Goal: Task Accomplishment & Management: Use online tool/utility

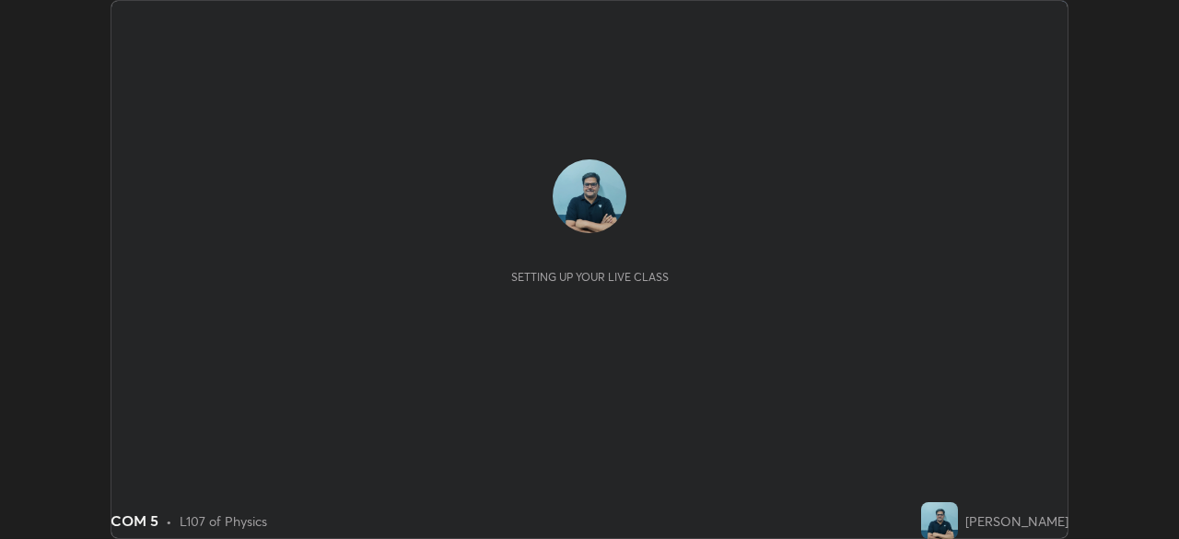
scroll to position [539, 1179]
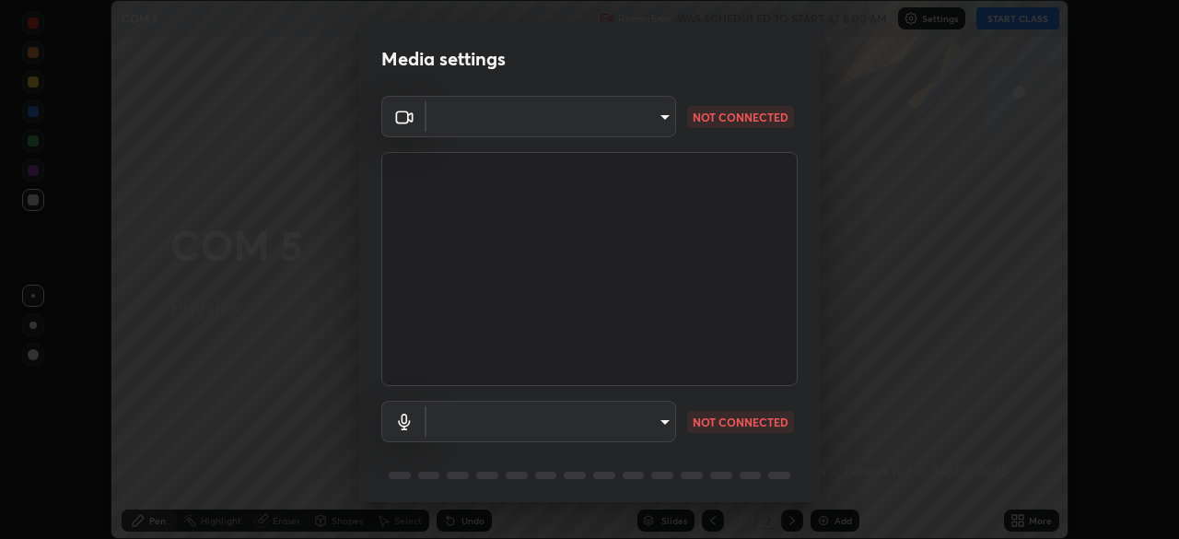
type input "ad6db9ec64aa91bb9d367053e8f3ae0092521a506c05523ccadca3fd020023ed"
type input "7b80235b4ebd2cfdcd00bebac1f1d889fd1e5e45b60eb60e9d309105b6515a8e"
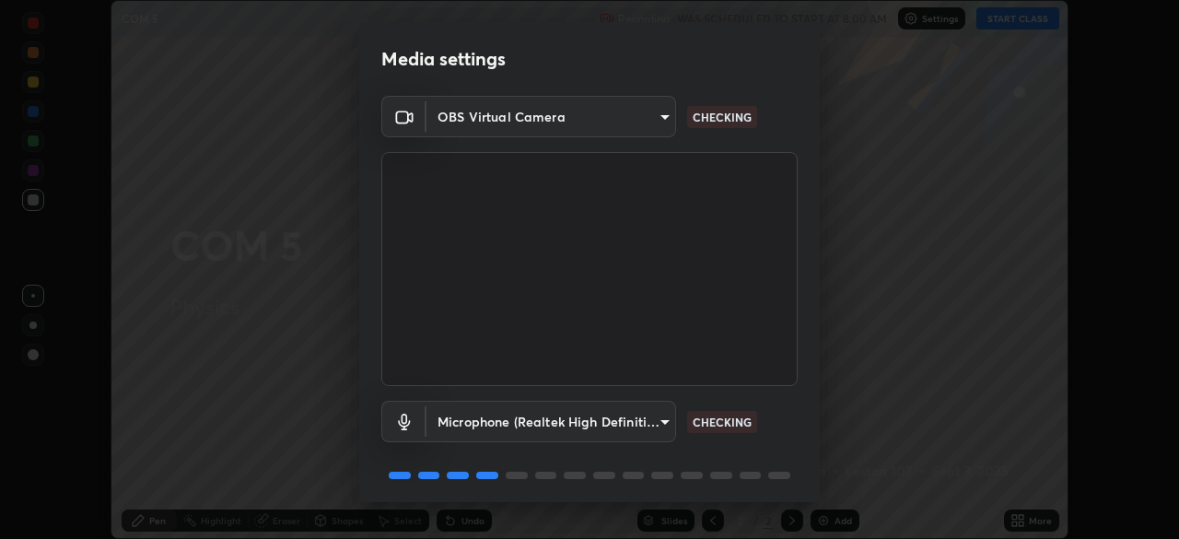
scroll to position [65, 0]
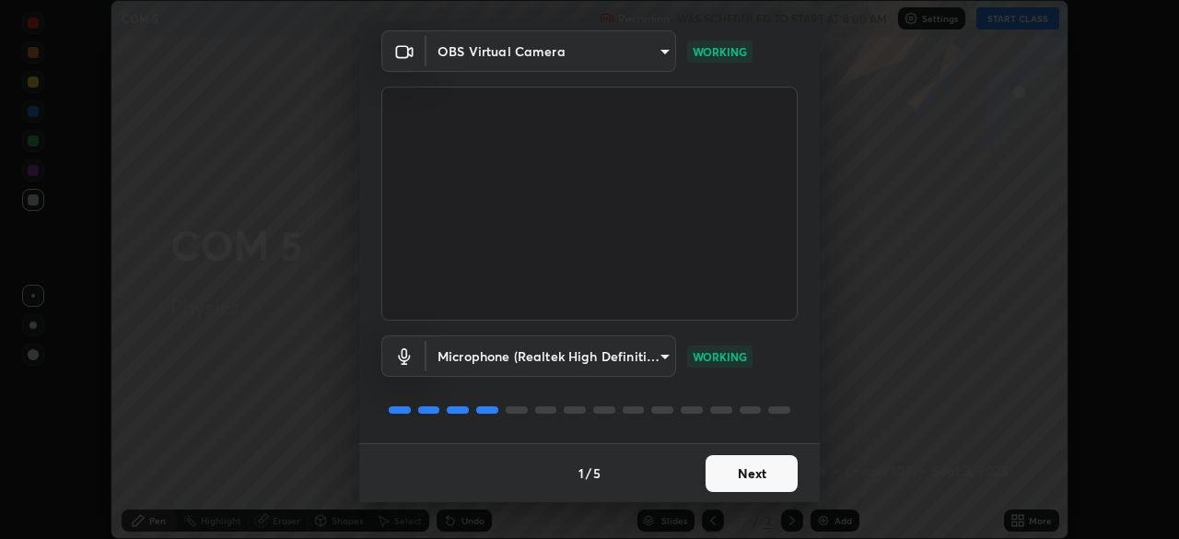
click at [755, 477] on button "Next" at bounding box center [752, 473] width 92 height 37
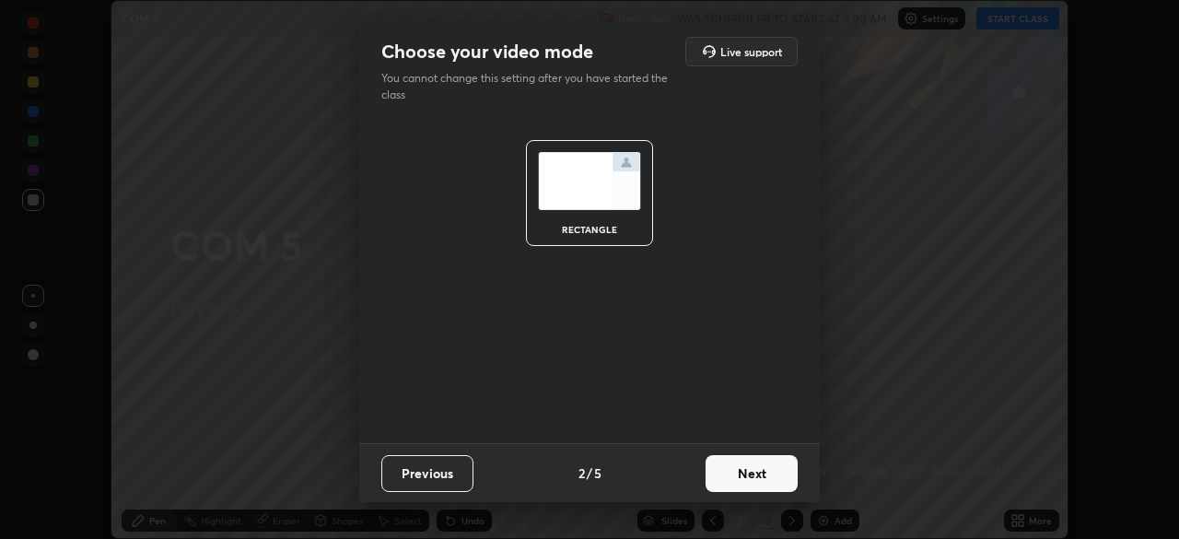
click at [760, 479] on button "Next" at bounding box center [752, 473] width 92 height 37
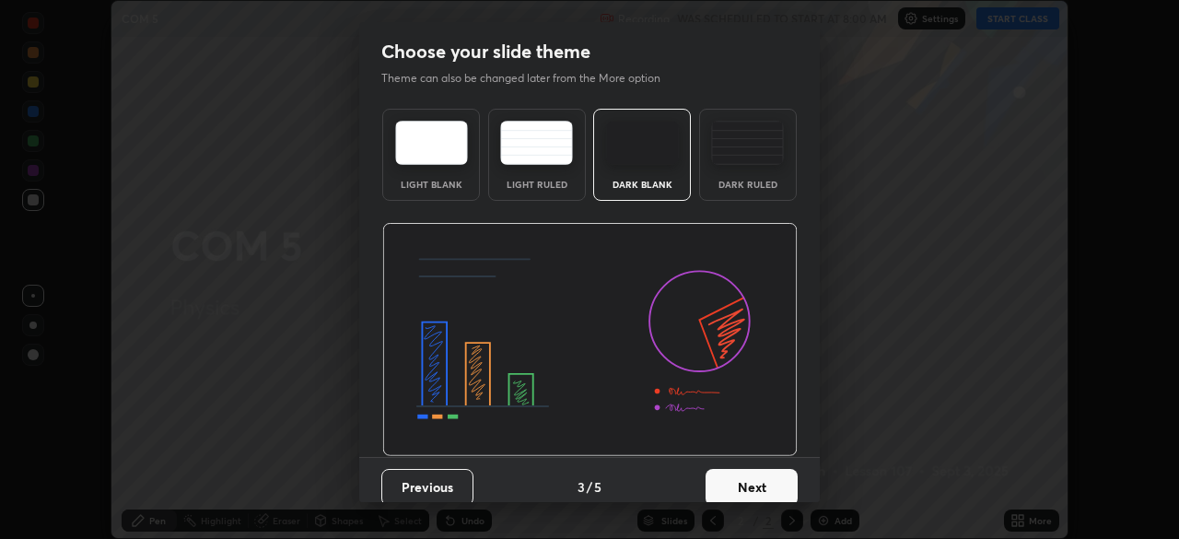
click at [762, 484] on button "Next" at bounding box center [752, 487] width 92 height 37
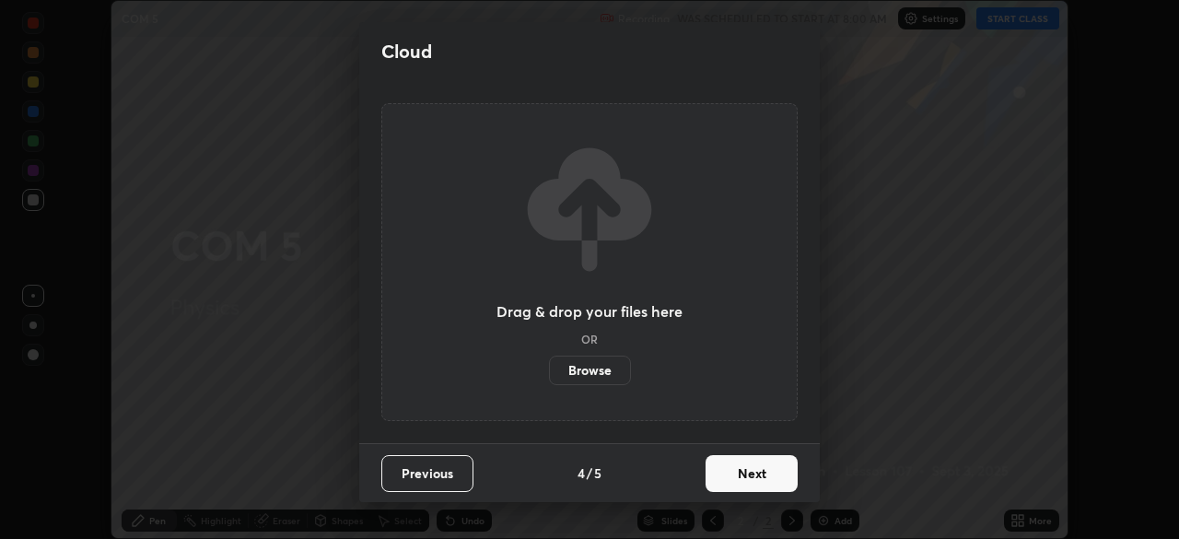
click at [765, 476] on button "Next" at bounding box center [752, 473] width 92 height 37
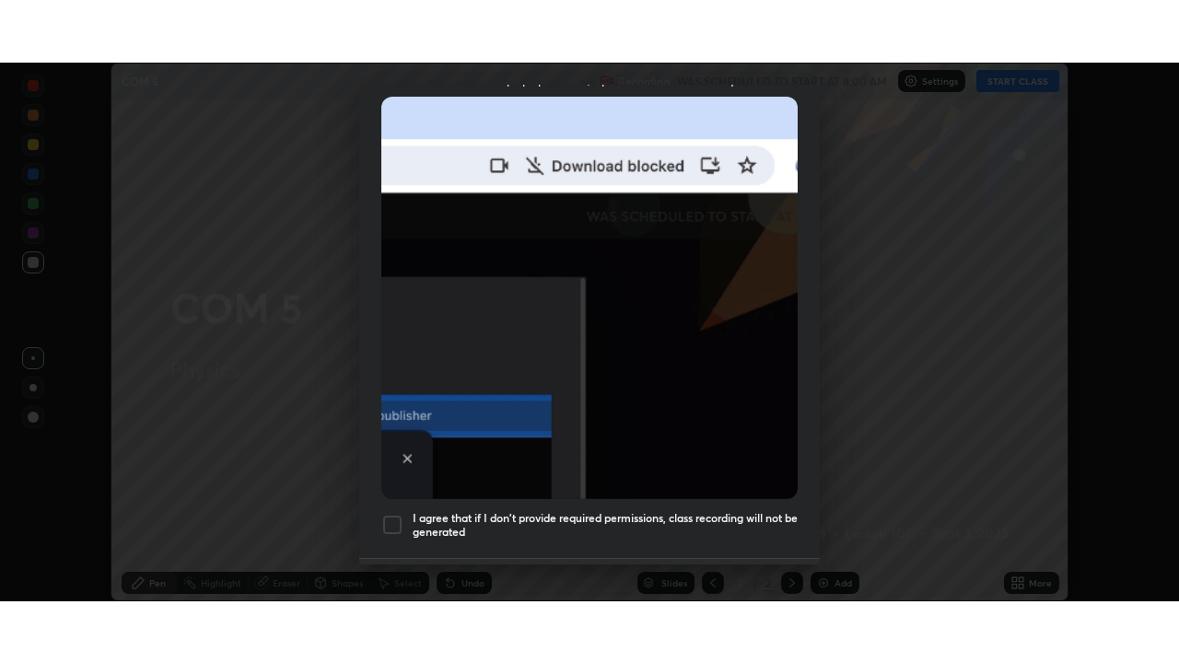
scroll to position [441, 0]
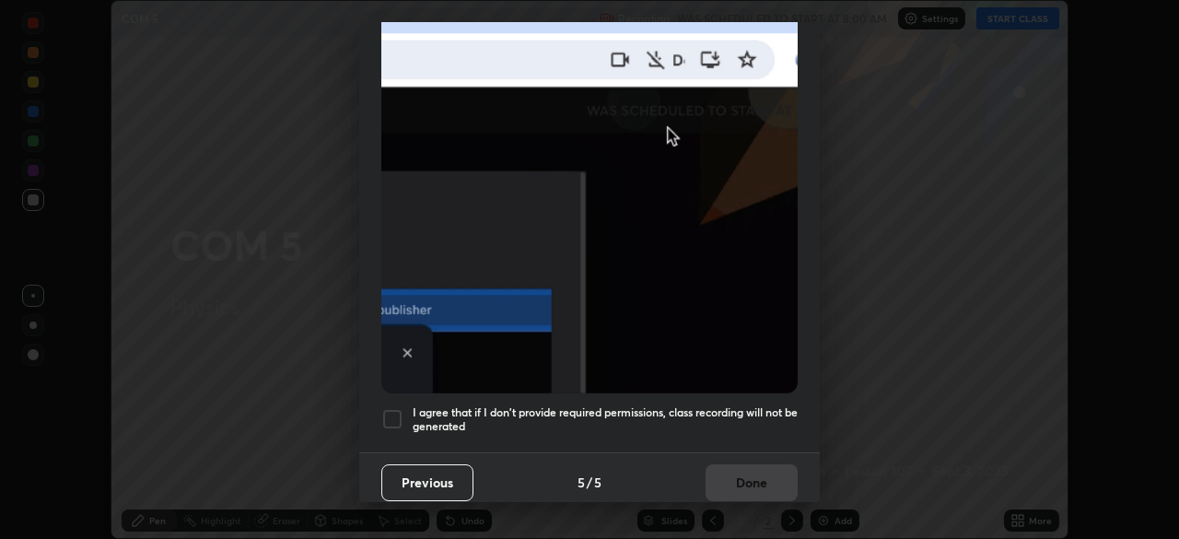
click at [393, 408] on div at bounding box center [392, 419] width 22 height 22
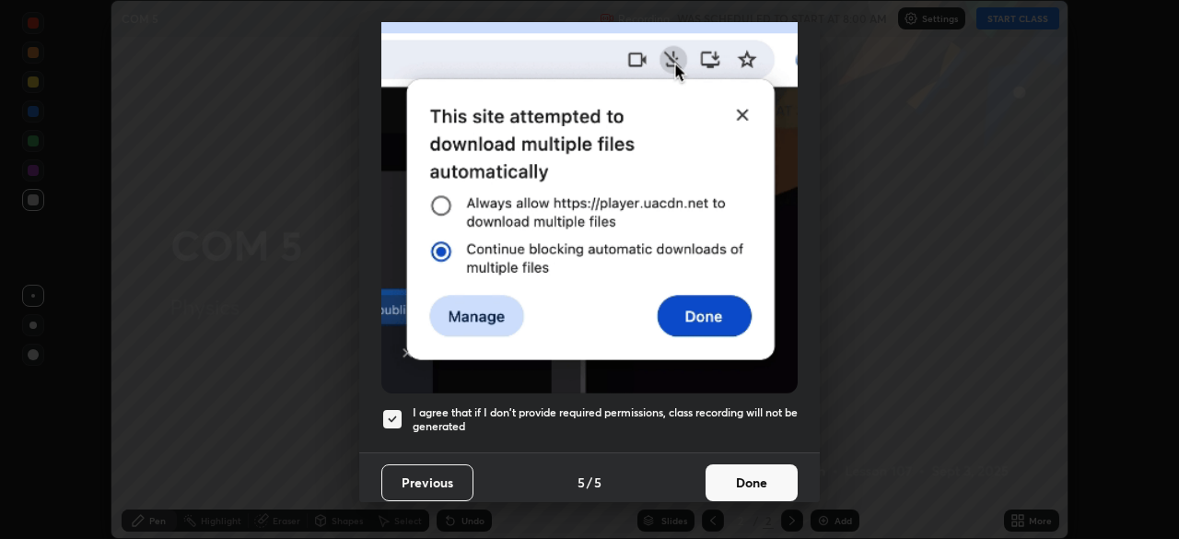
click at [758, 474] on button "Done" at bounding box center [752, 482] width 92 height 37
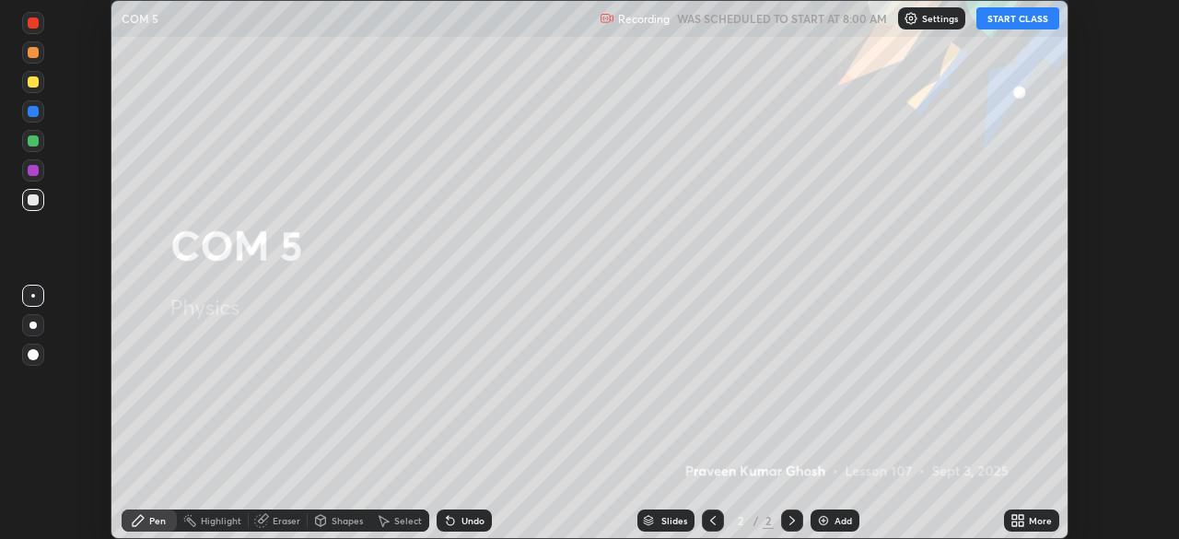
click at [1026, 518] on div "More" at bounding box center [1031, 520] width 55 height 22
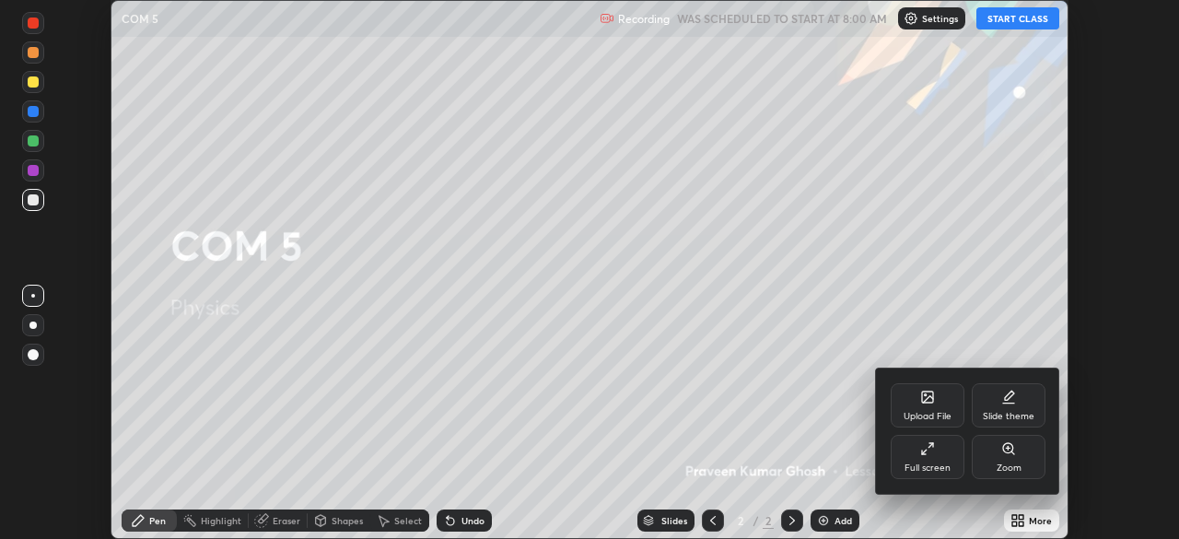
click at [935, 456] on div "Full screen" at bounding box center [928, 457] width 74 height 44
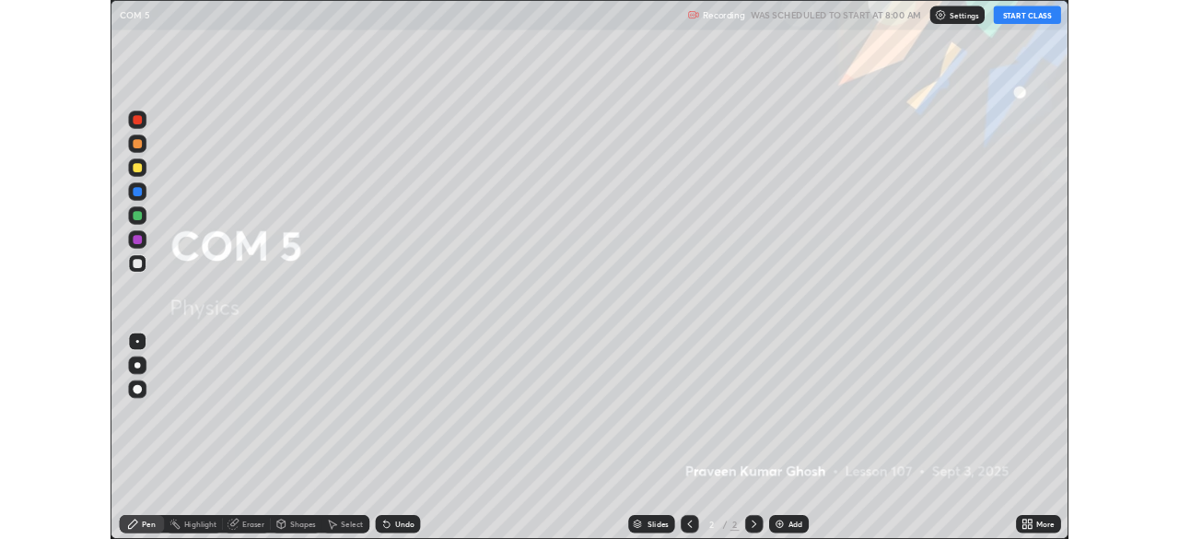
scroll to position [663, 1179]
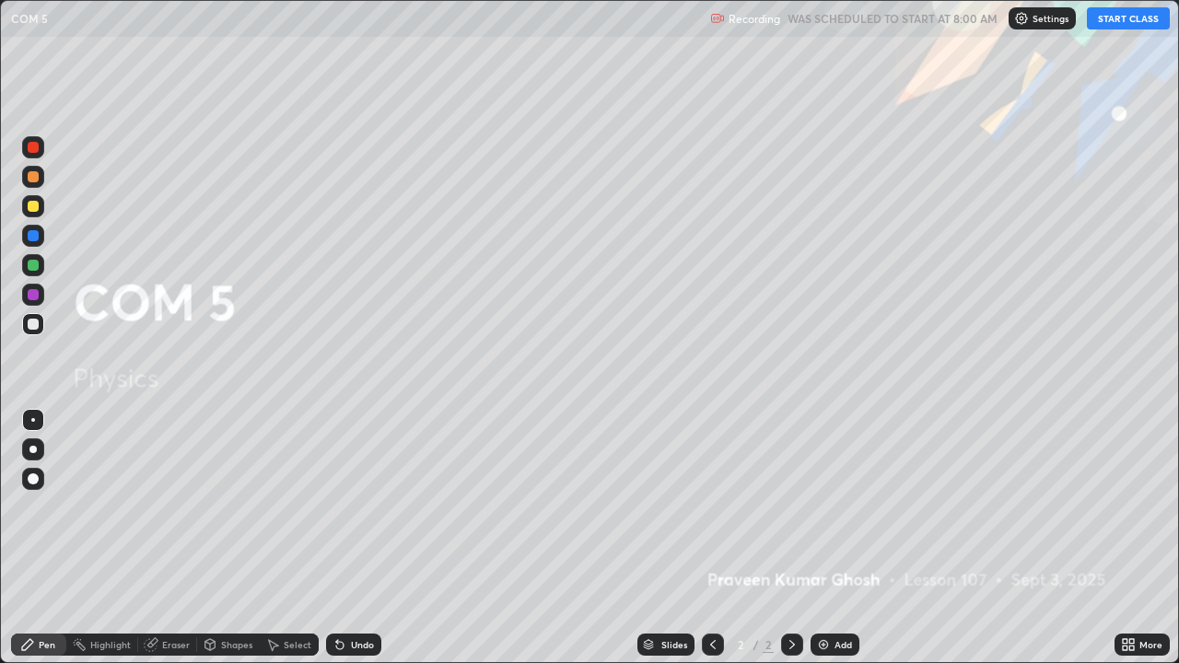
click at [839, 538] on div "Add" at bounding box center [844, 644] width 18 height 9
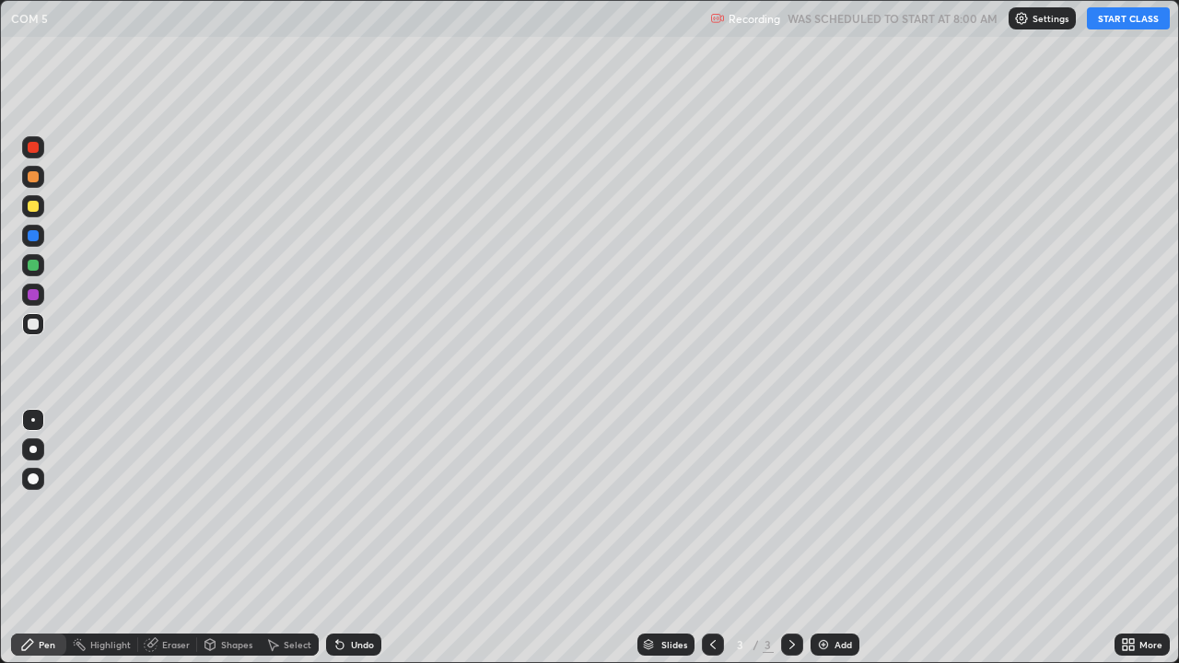
click at [710, 538] on icon at bounding box center [713, 644] width 6 height 9
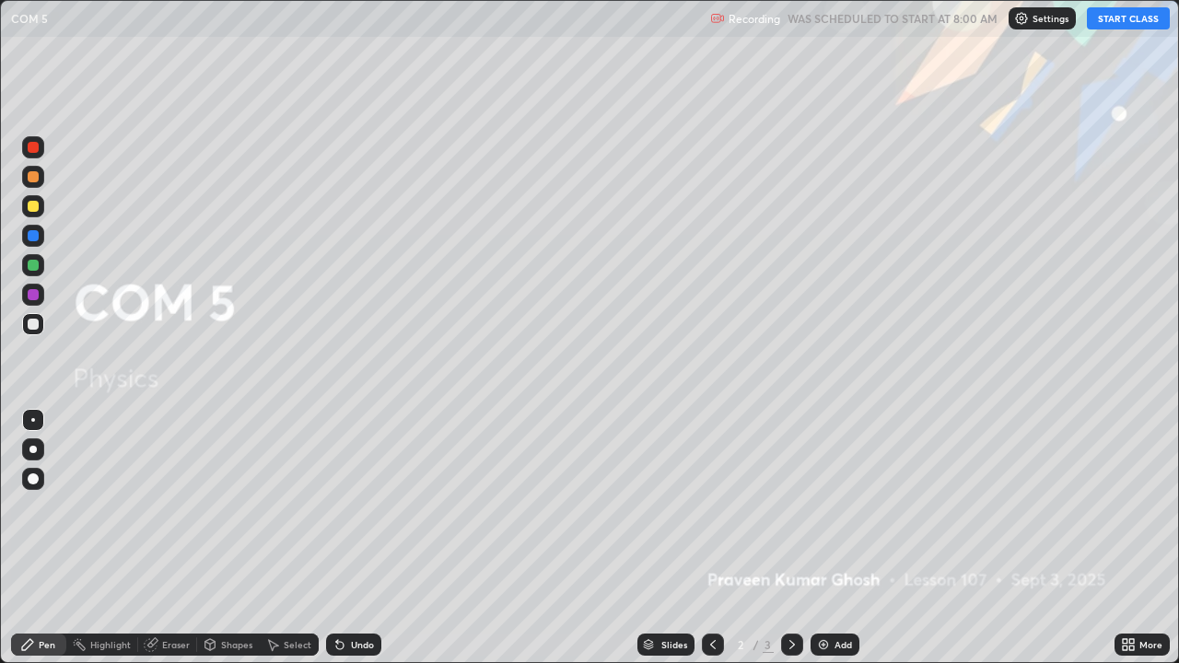
click at [837, 538] on div "Add" at bounding box center [844, 644] width 18 height 9
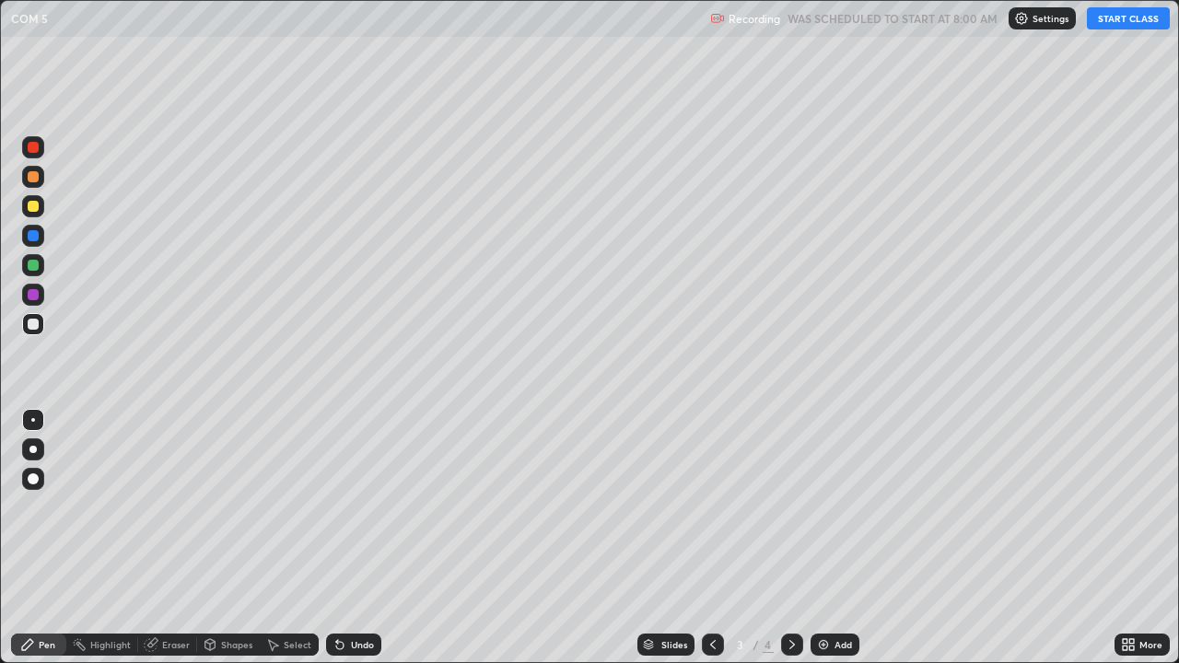
click at [1134, 24] on button "START CLASS" at bounding box center [1128, 18] width 83 height 22
click at [842, 538] on div "Add" at bounding box center [844, 644] width 18 height 9
click at [155, 538] on div "Eraser" at bounding box center [167, 644] width 59 height 37
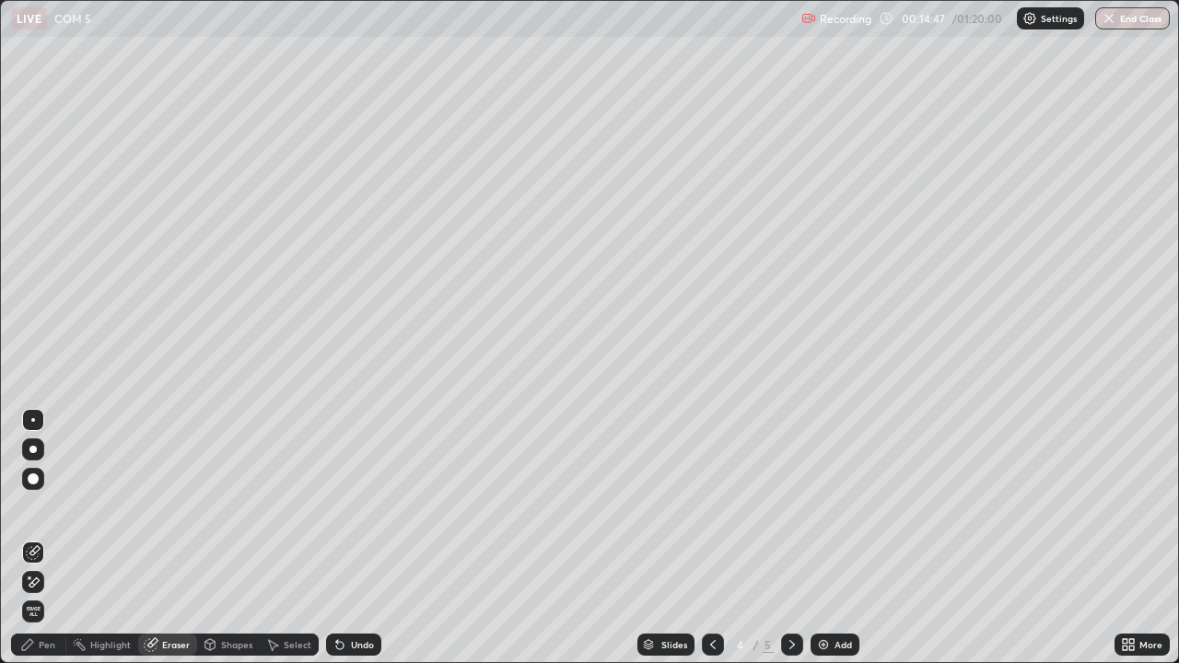
click at [51, 538] on div "Pen" at bounding box center [47, 644] width 17 height 9
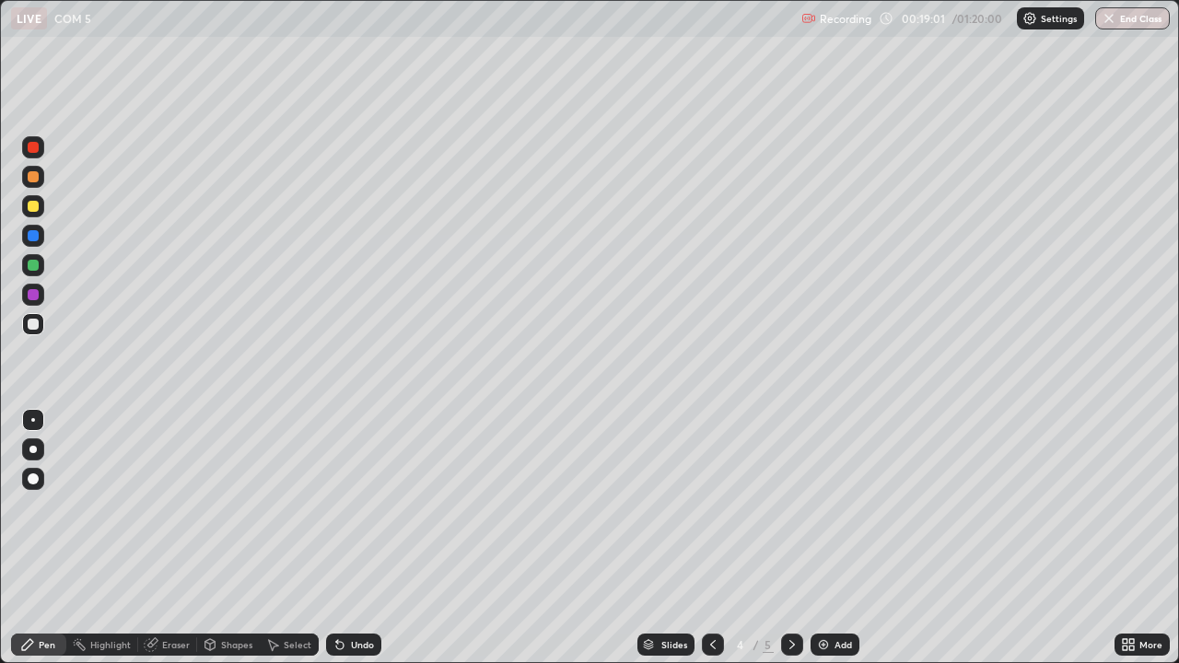
click at [274, 538] on icon at bounding box center [272, 645] width 15 height 15
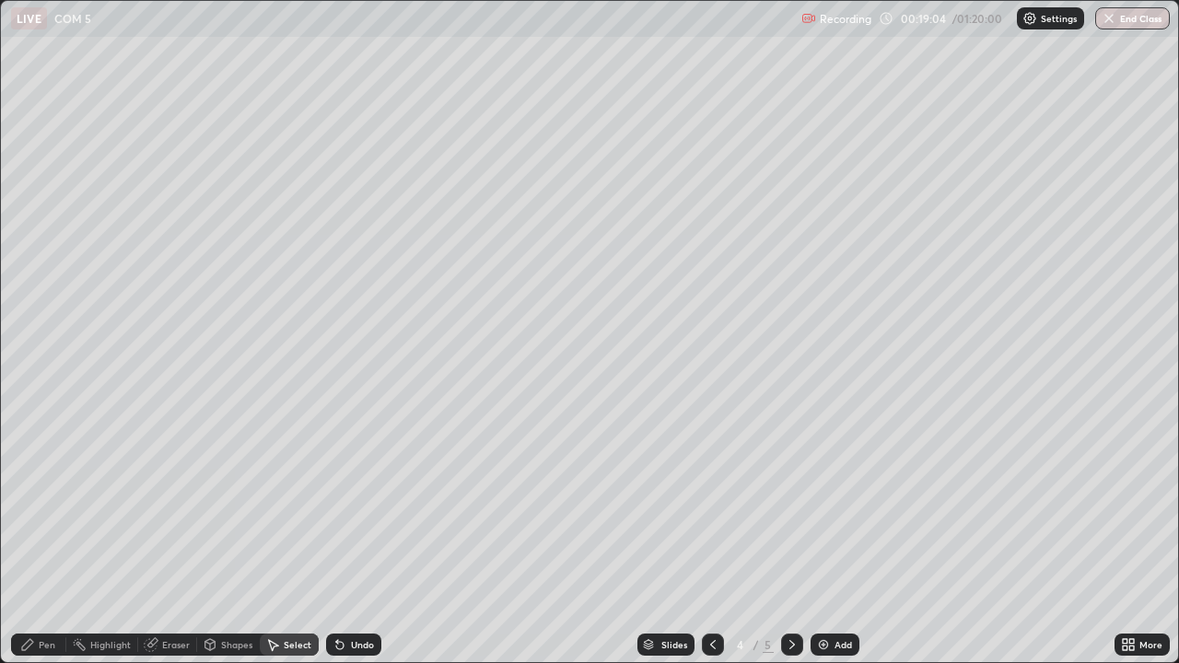
click at [47, 538] on div "Pen" at bounding box center [47, 644] width 17 height 9
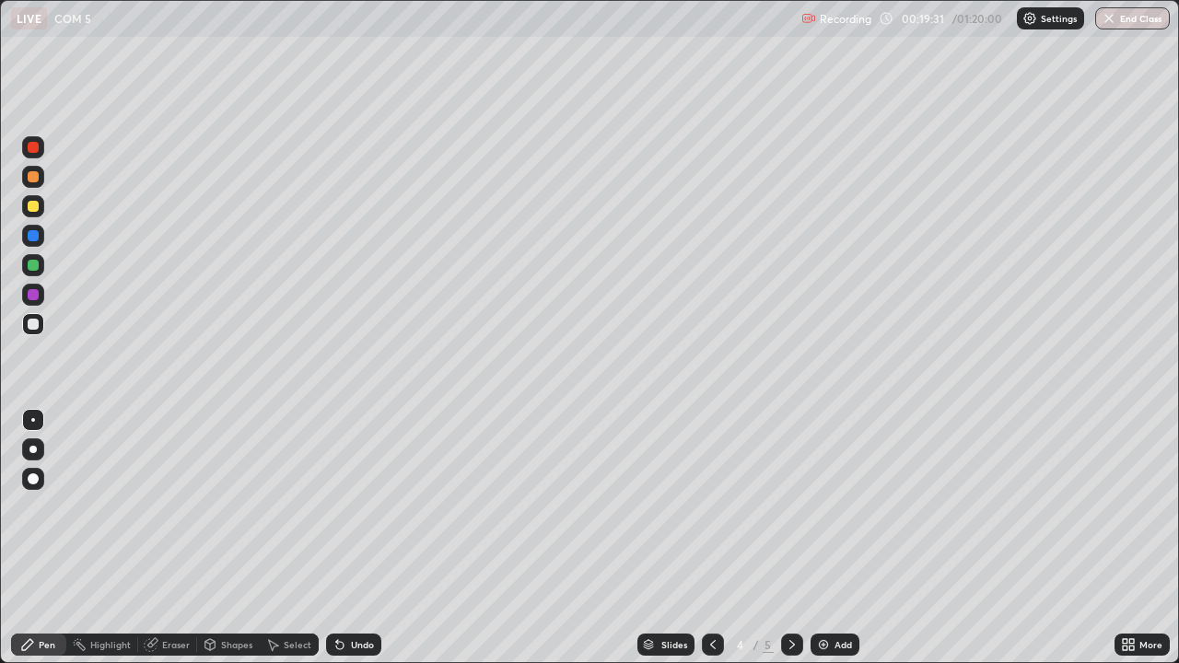
click at [711, 538] on icon at bounding box center [713, 645] width 15 height 15
click at [788, 538] on icon at bounding box center [792, 645] width 15 height 15
click at [843, 538] on div "Add" at bounding box center [844, 644] width 18 height 9
click at [835, 538] on div "Add" at bounding box center [844, 644] width 18 height 9
click at [713, 538] on icon at bounding box center [713, 645] width 15 height 15
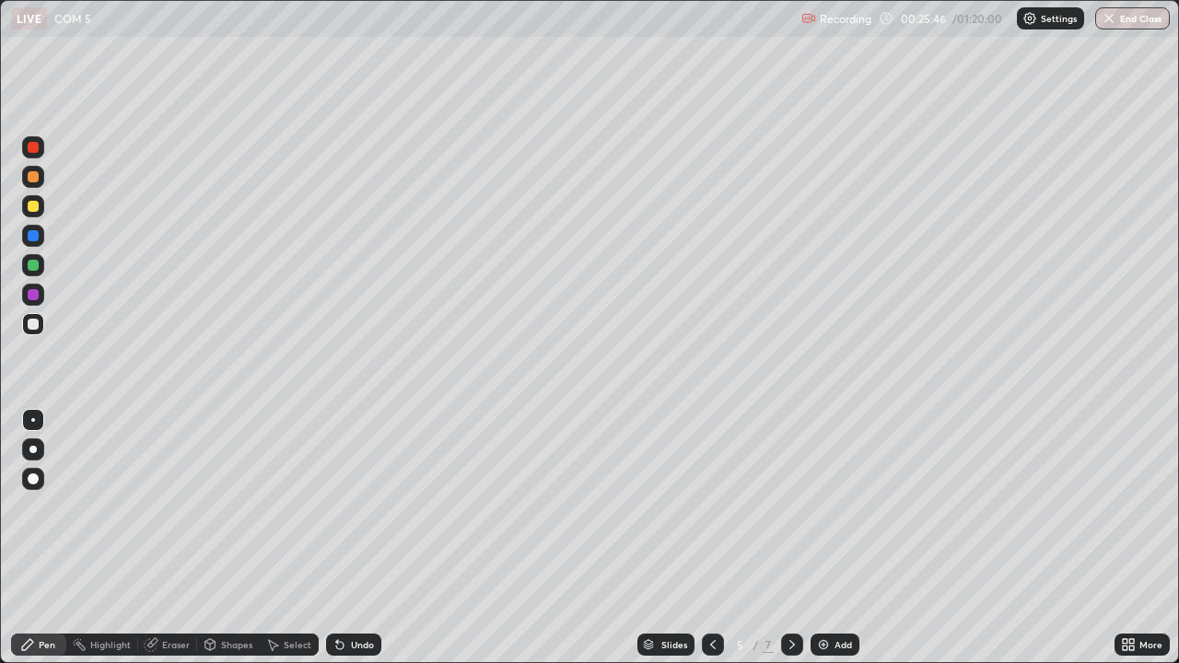
click at [711, 538] on icon at bounding box center [713, 645] width 15 height 15
click at [790, 538] on icon at bounding box center [793, 644] width 6 height 9
click at [791, 538] on icon at bounding box center [793, 644] width 6 height 9
click at [702, 538] on div at bounding box center [713, 645] width 22 height 22
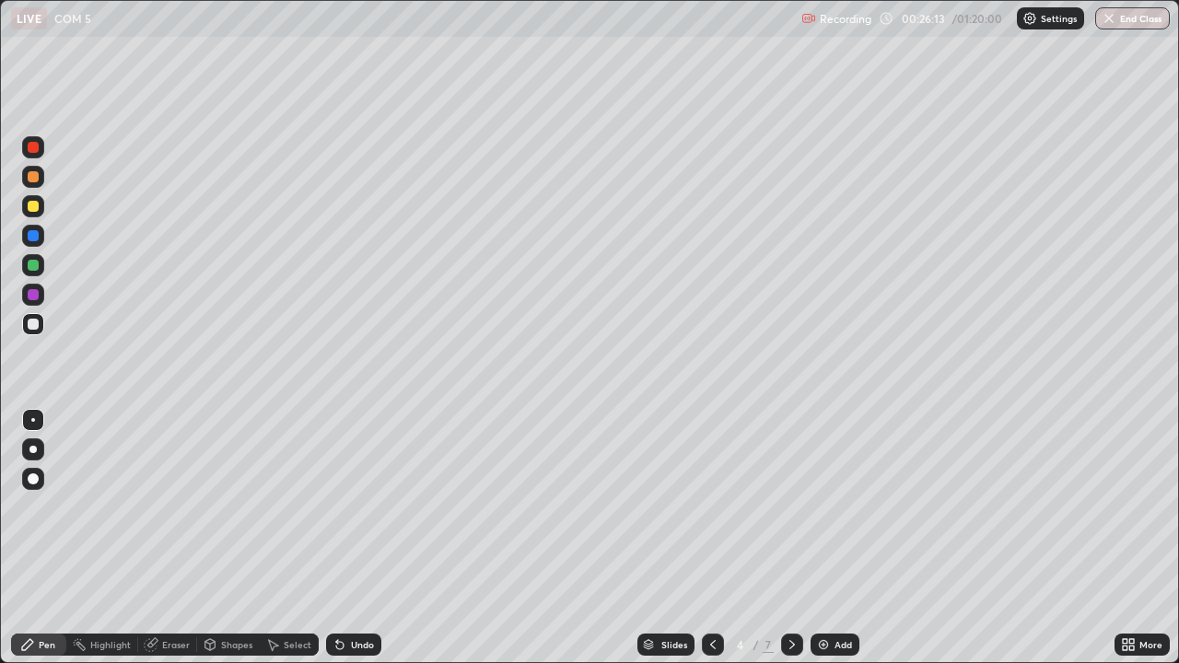
click at [708, 538] on icon at bounding box center [713, 645] width 15 height 15
click at [791, 538] on icon at bounding box center [792, 645] width 15 height 15
click at [789, 538] on icon at bounding box center [792, 645] width 15 height 15
click at [790, 538] on icon at bounding box center [793, 644] width 6 height 9
click at [175, 538] on div "Eraser" at bounding box center [176, 644] width 28 height 9
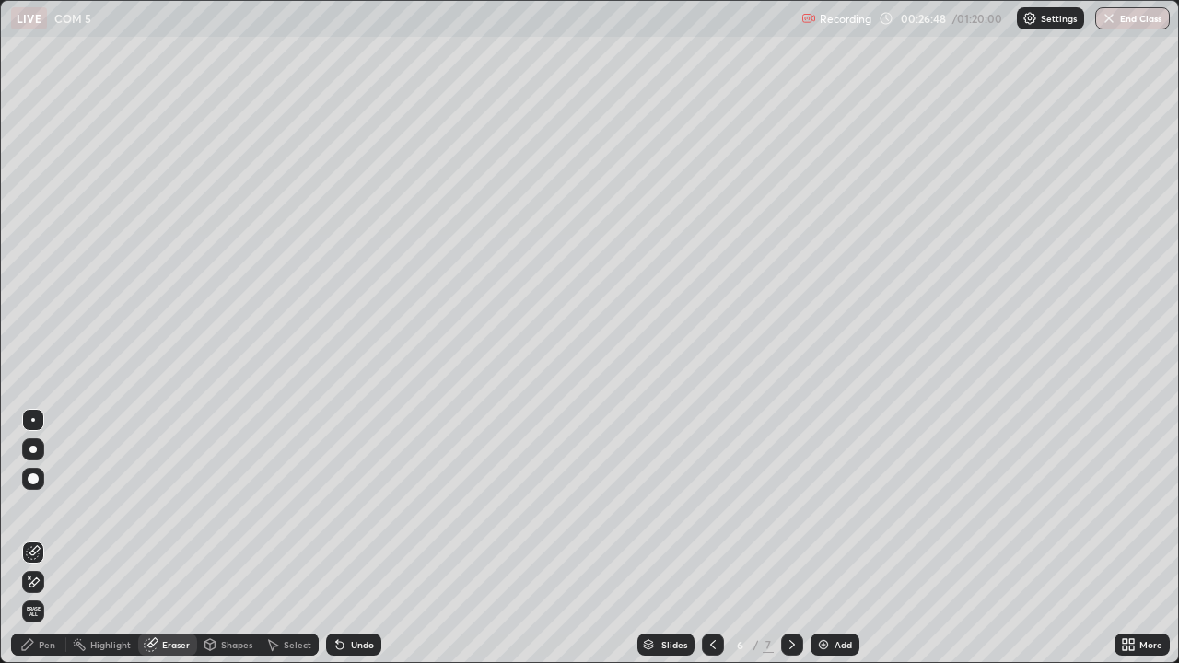
click at [42, 538] on div "Pen" at bounding box center [47, 644] width 17 height 9
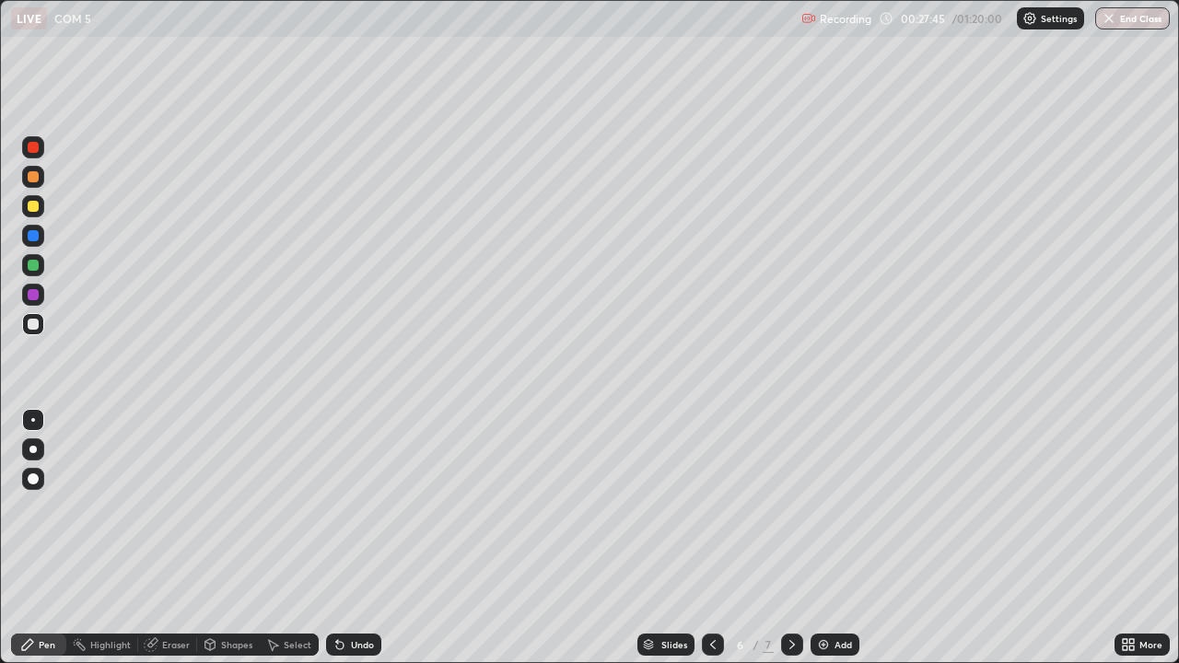
click at [33, 266] on div at bounding box center [33, 265] width 11 height 11
click at [37, 208] on div at bounding box center [33, 206] width 11 height 11
click at [26, 297] on div at bounding box center [33, 295] width 22 height 22
click at [34, 206] on div at bounding box center [33, 206] width 11 height 11
click at [43, 181] on div at bounding box center [33, 177] width 22 height 22
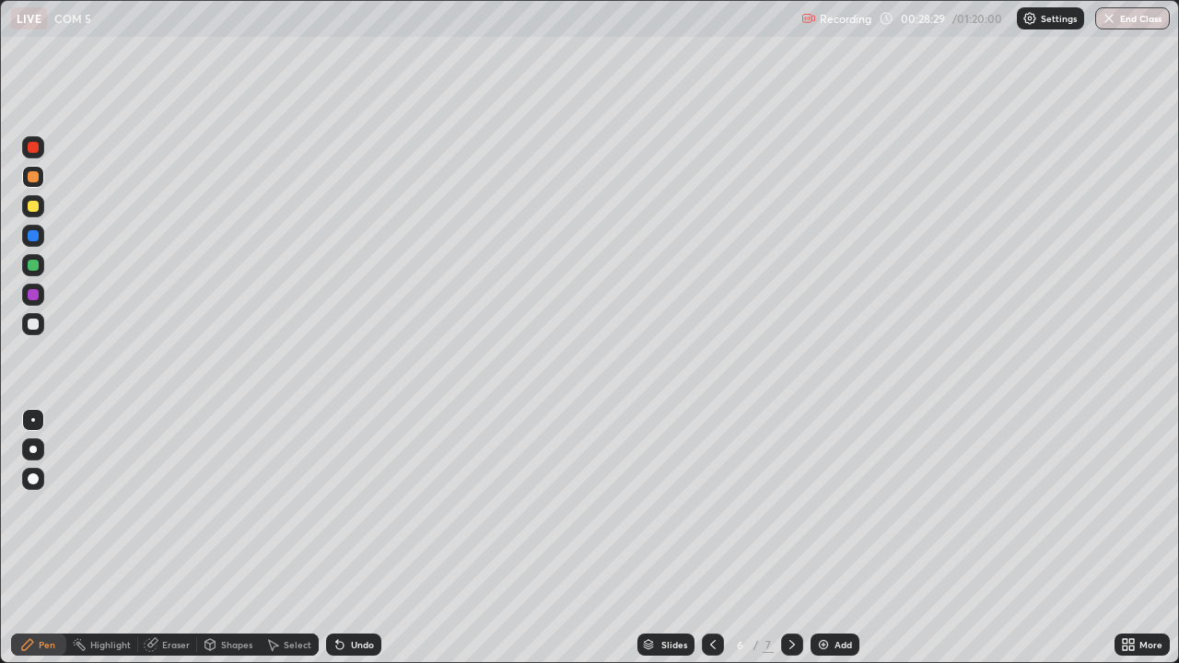
click at [31, 145] on div at bounding box center [33, 147] width 11 height 11
click at [28, 332] on div at bounding box center [33, 324] width 22 height 22
click at [177, 538] on div "Eraser" at bounding box center [176, 644] width 28 height 9
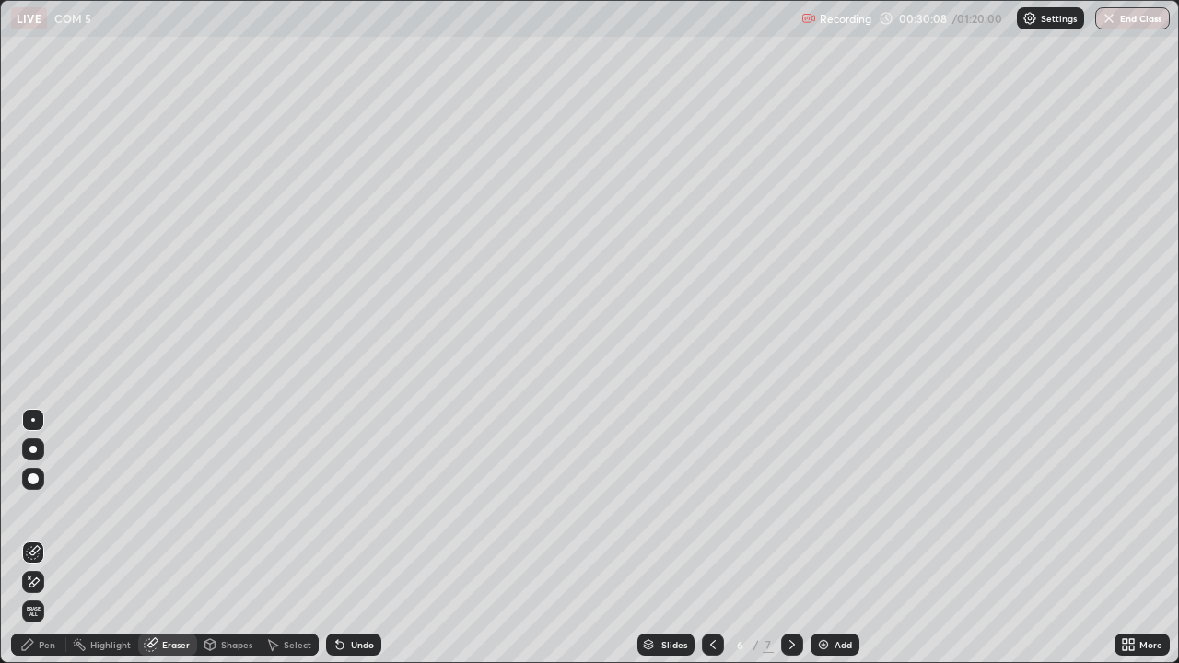
click at [52, 538] on div "Pen" at bounding box center [47, 644] width 17 height 9
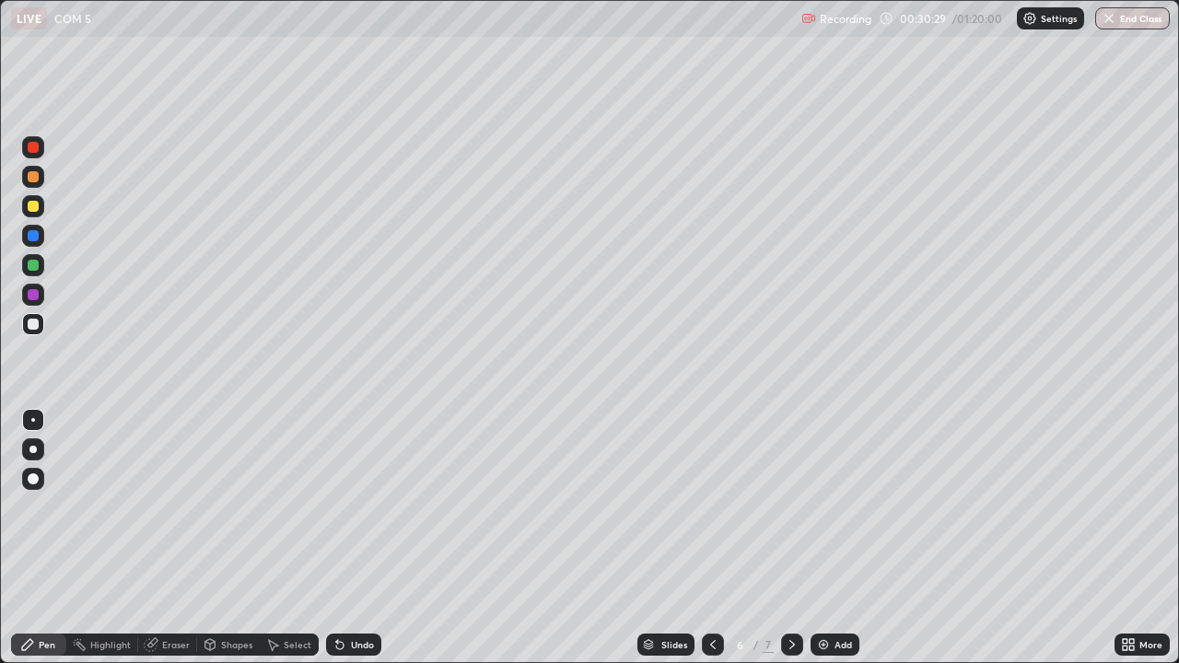
click at [177, 538] on div "Eraser" at bounding box center [176, 644] width 28 height 9
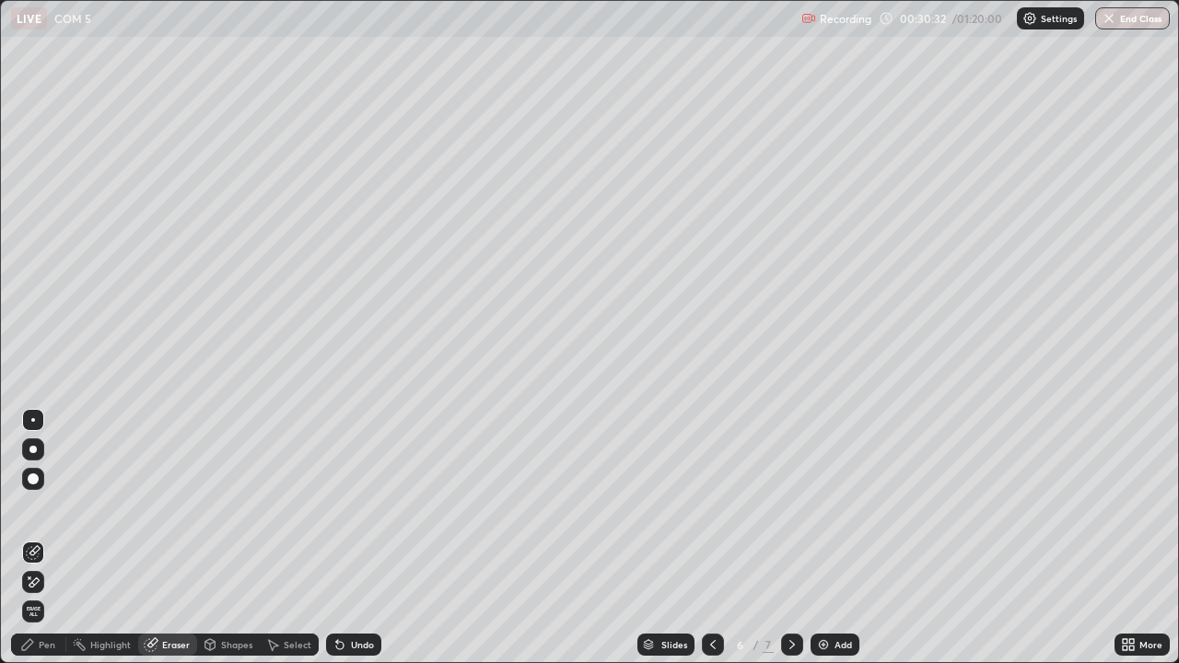
click at [59, 538] on div "Pen" at bounding box center [38, 645] width 55 height 22
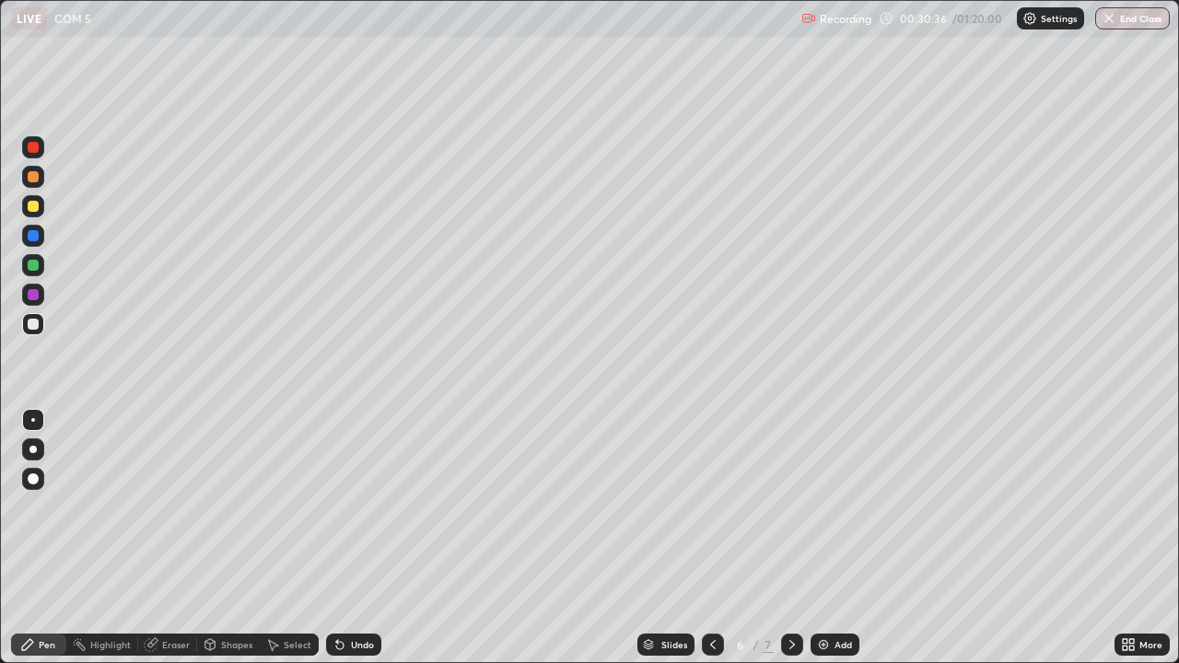
click at [29, 209] on div at bounding box center [33, 206] width 11 height 11
click at [30, 333] on div at bounding box center [33, 324] width 22 height 22
click at [30, 209] on div at bounding box center [33, 206] width 11 height 11
click at [176, 538] on div "Eraser" at bounding box center [176, 644] width 28 height 9
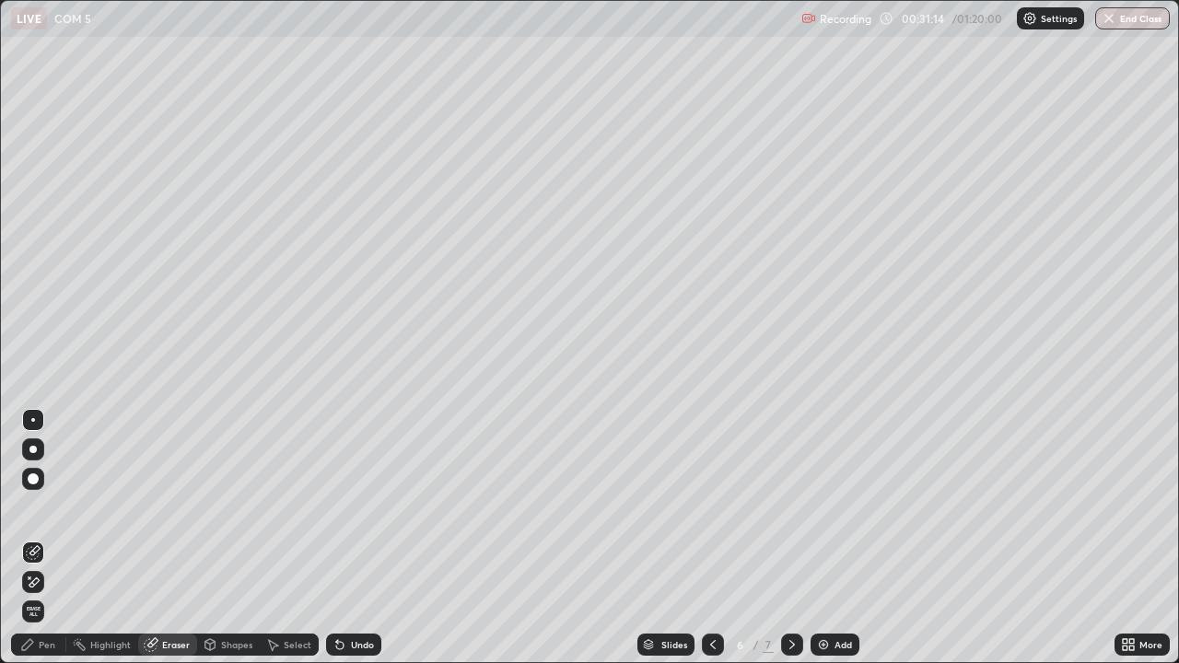
click at [49, 538] on div "Pen" at bounding box center [47, 644] width 17 height 9
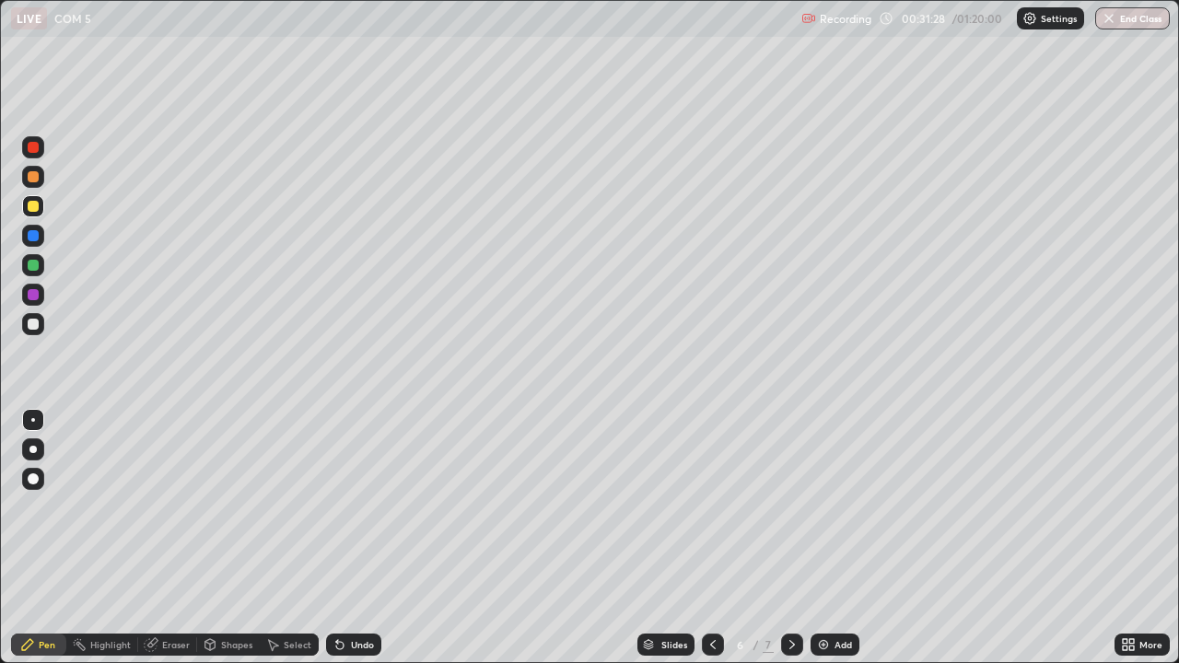
click at [172, 538] on div "Eraser" at bounding box center [176, 644] width 28 height 9
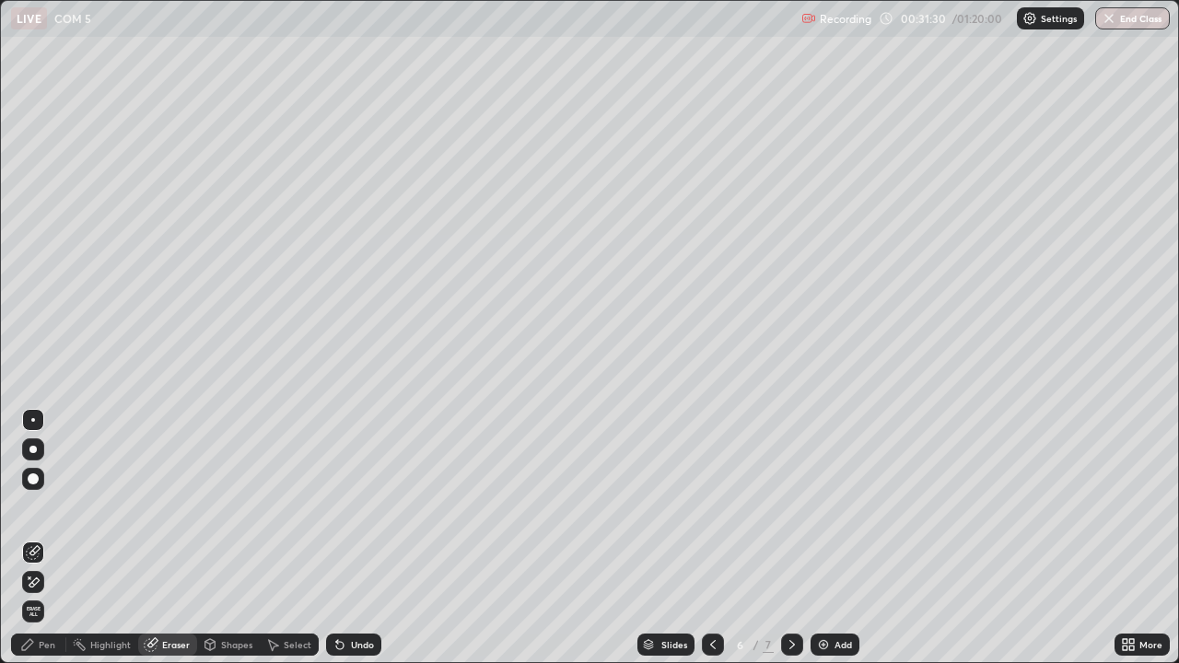
click at [49, 538] on div "Pen" at bounding box center [47, 644] width 17 height 9
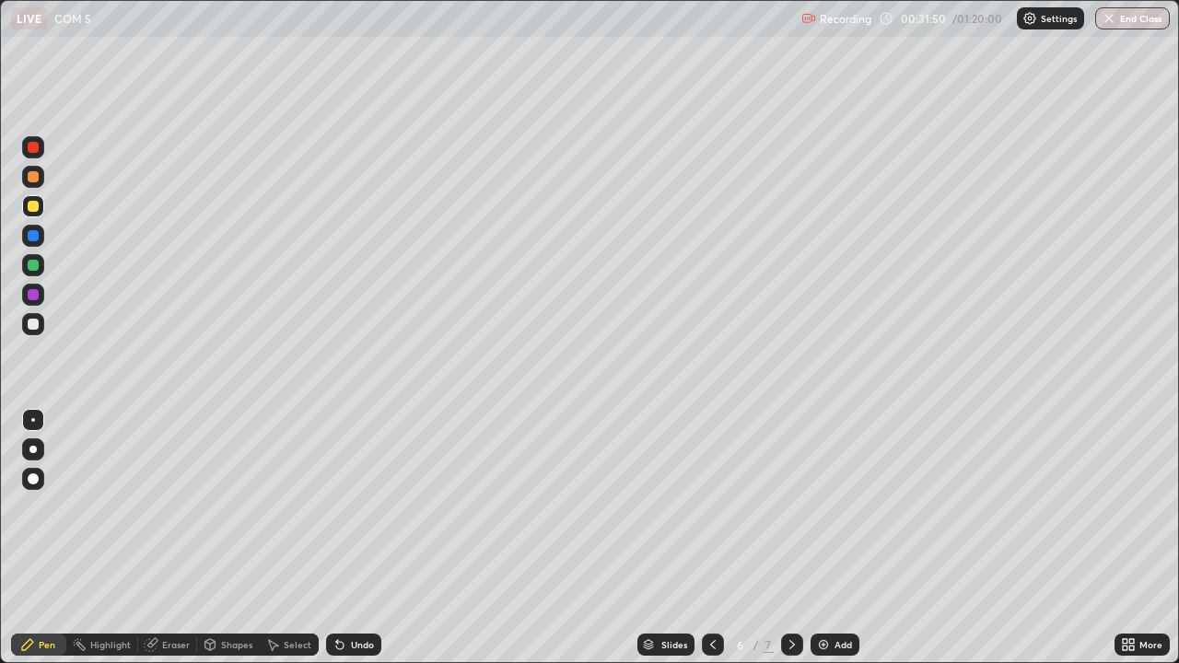
click at [28, 176] on div at bounding box center [33, 176] width 11 height 11
click at [167, 538] on div "Eraser" at bounding box center [176, 644] width 28 height 9
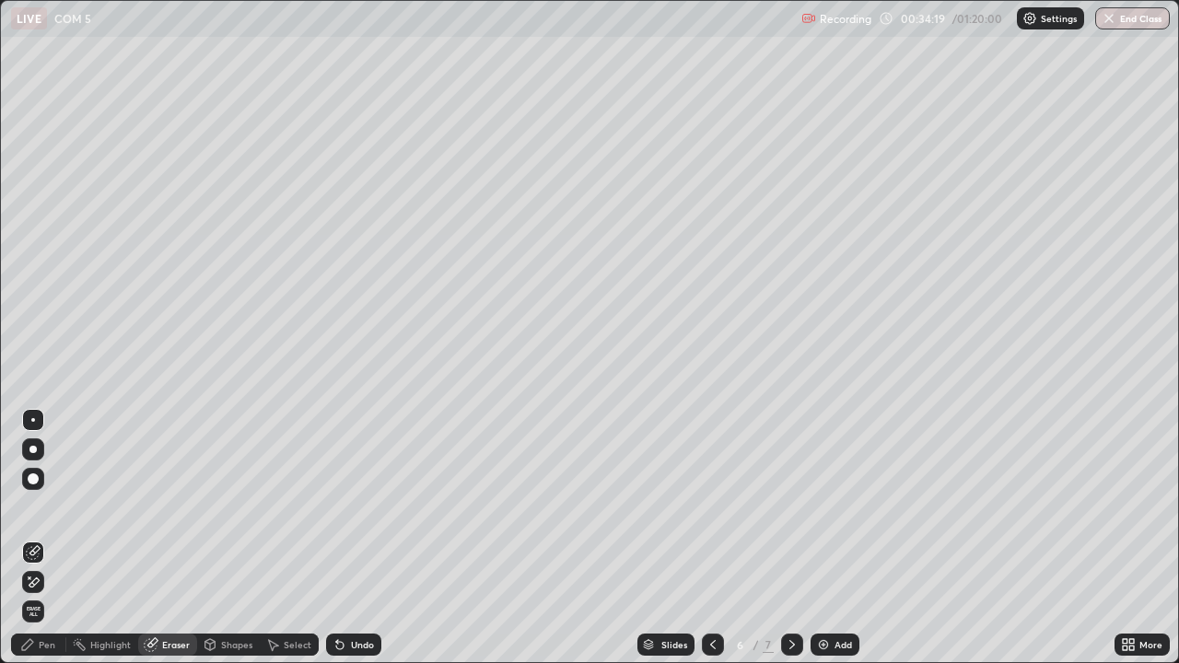
click at [52, 538] on div "Pen" at bounding box center [38, 645] width 55 height 22
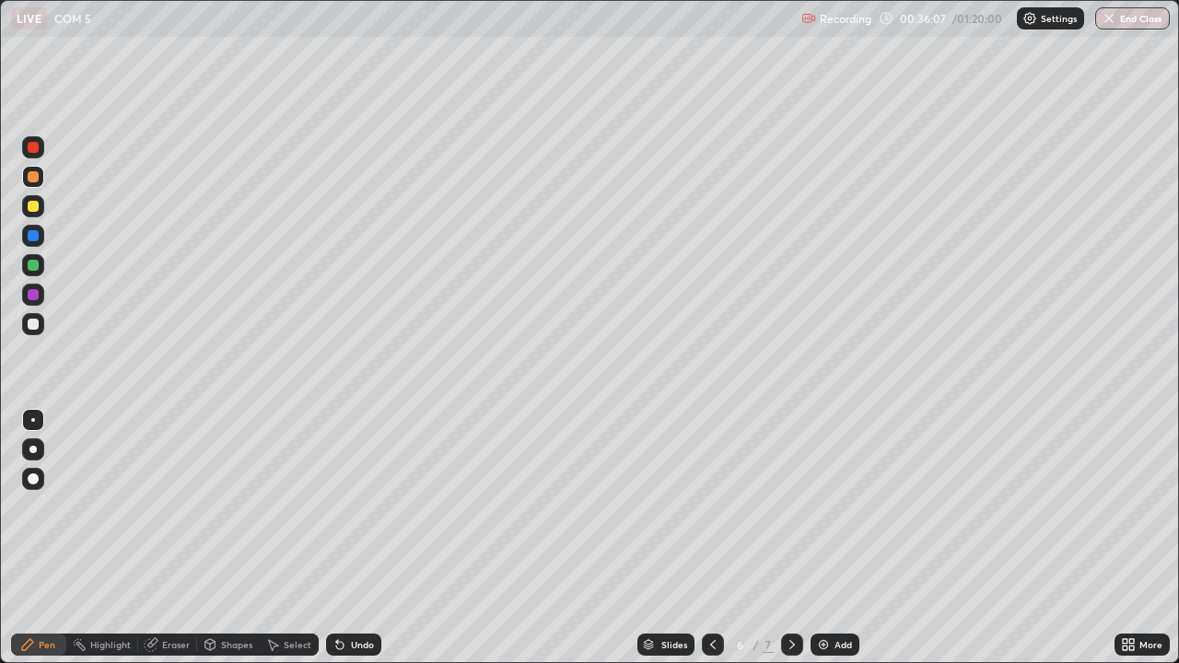
click at [292, 538] on div "Select" at bounding box center [298, 644] width 28 height 9
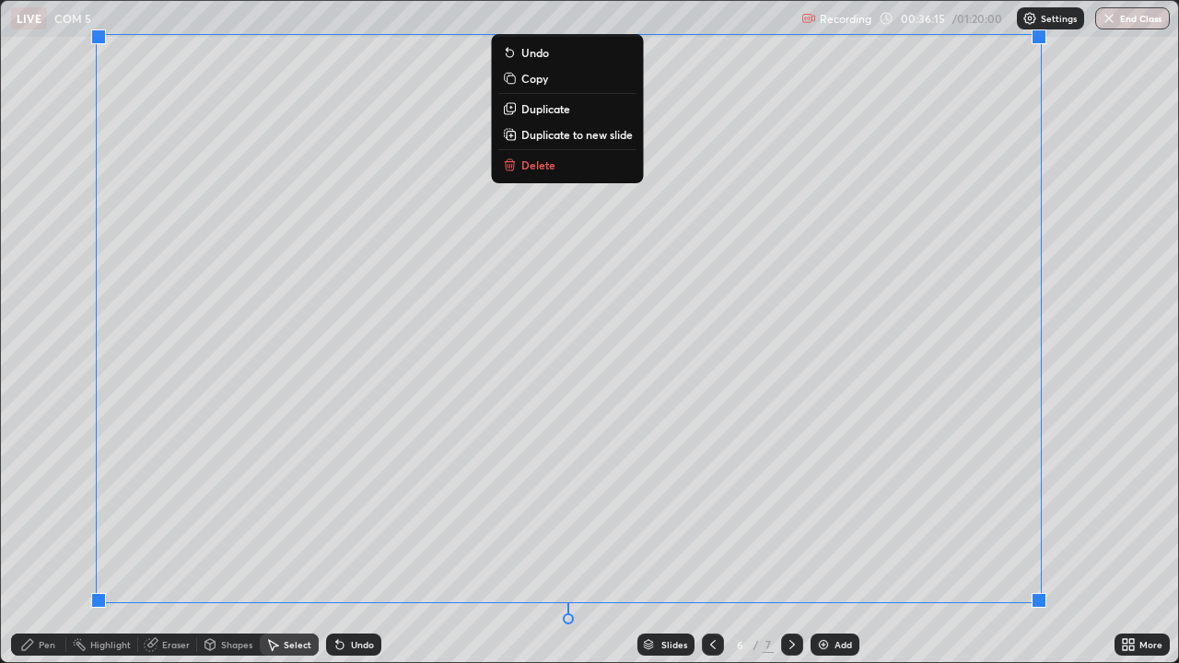
click at [542, 83] on p "Copy" at bounding box center [534, 78] width 27 height 15
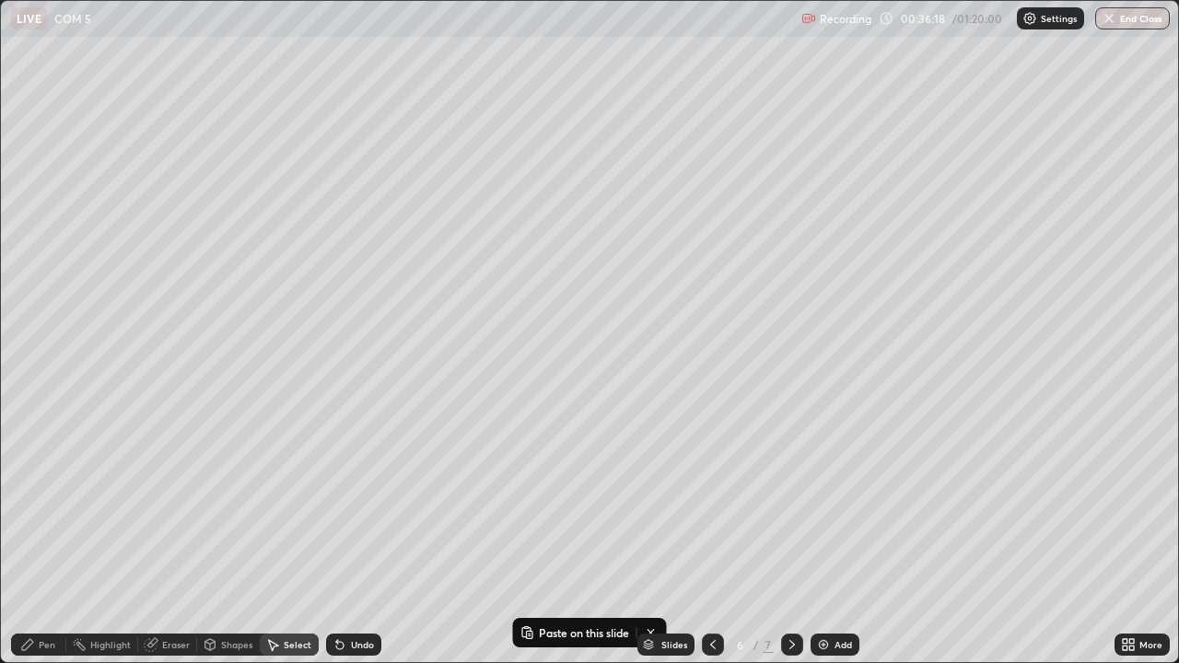
click at [843, 538] on div "Add" at bounding box center [844, 644] width 18 height 9
click at [176, 172] on p "Paste here" at bounding box center [183, 165] width 54 height 15
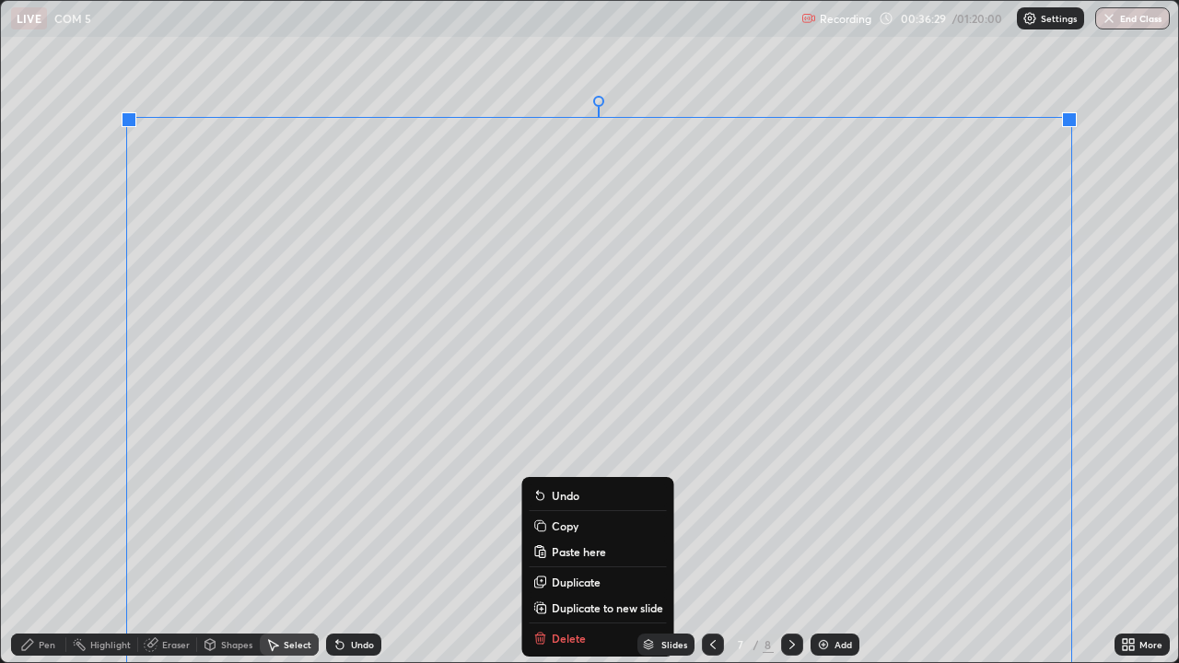
click at [560, 496] on p "Undo" at bounding box center [566, 495] width 28 height 15
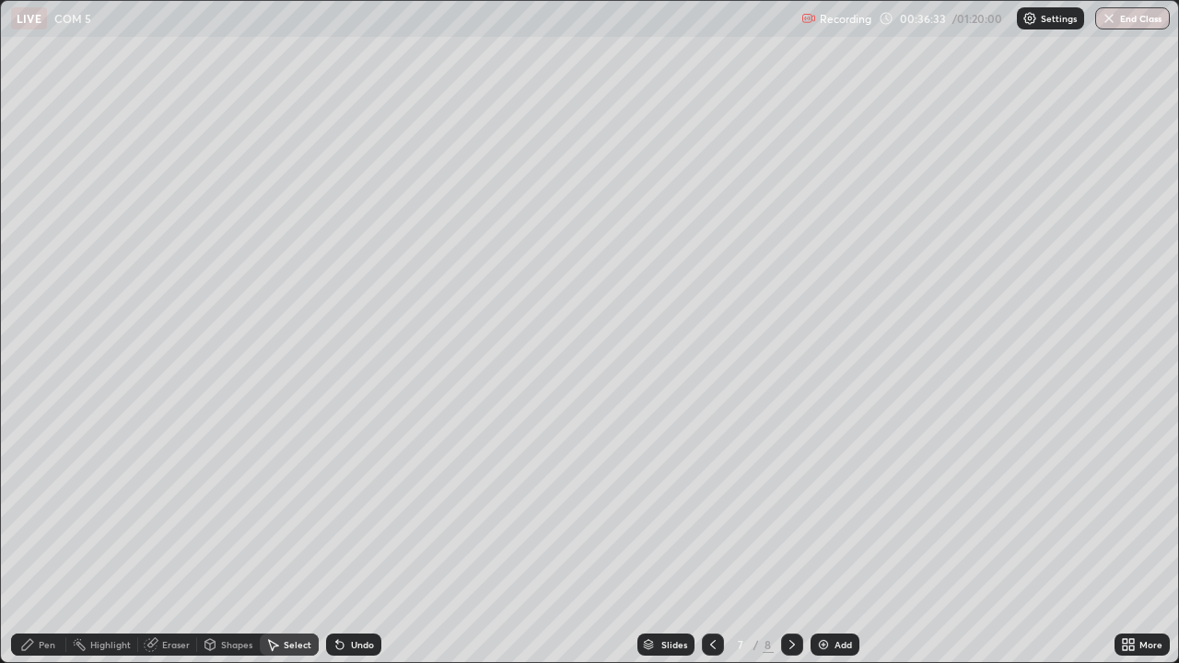
click at [710, 538] on icon at bounding box center [713, 644] width 6 height 9
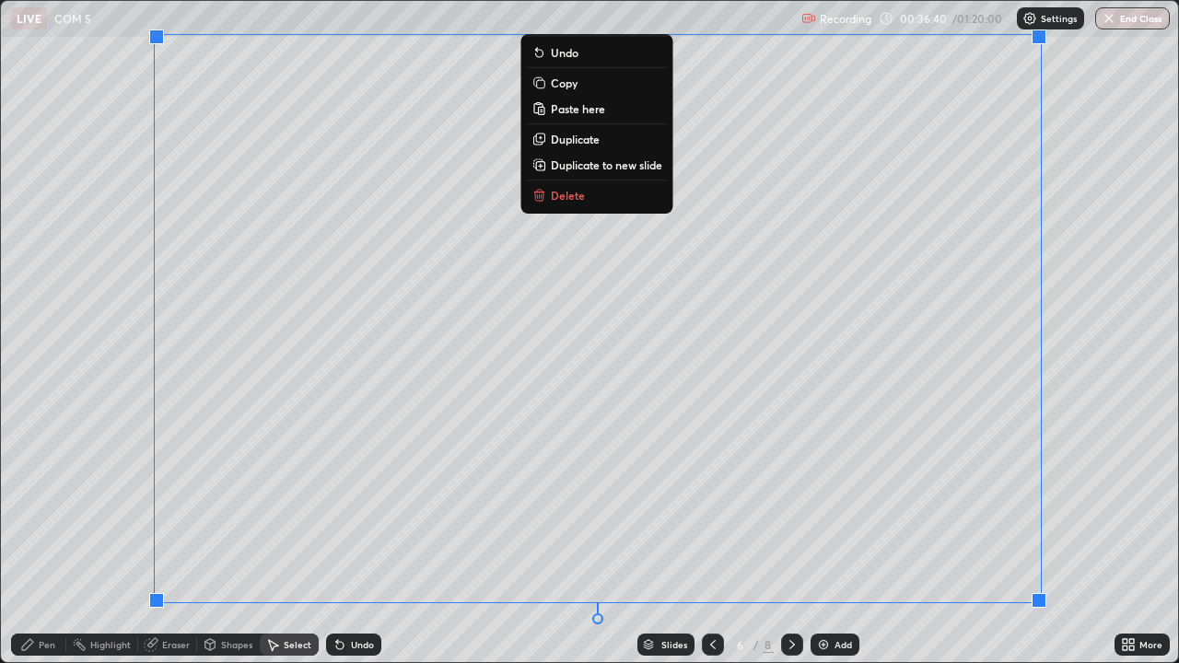
click at [551, 538] on div "0 ° Undo Copy Paste here Duplicate Duplicate to new slide Delete" at bounding box center [589, 331] width 1177 height 661
click at [569, 85] on p "Copy" at bounding box center [564, 83] width 27 height 15
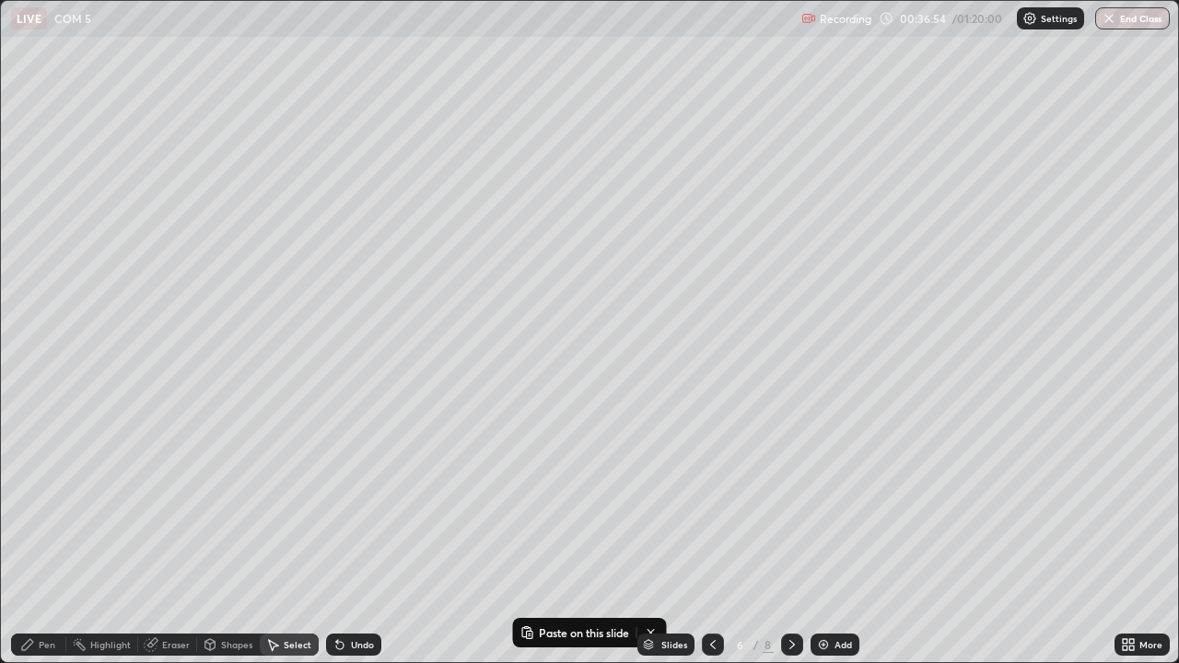
click at [831, 538] on div "Add" at bounding box center [835, 645] width 49 height 22
click at [189, 170] on p "Paste here" at bounding box center [195, 167] width 54 height 15
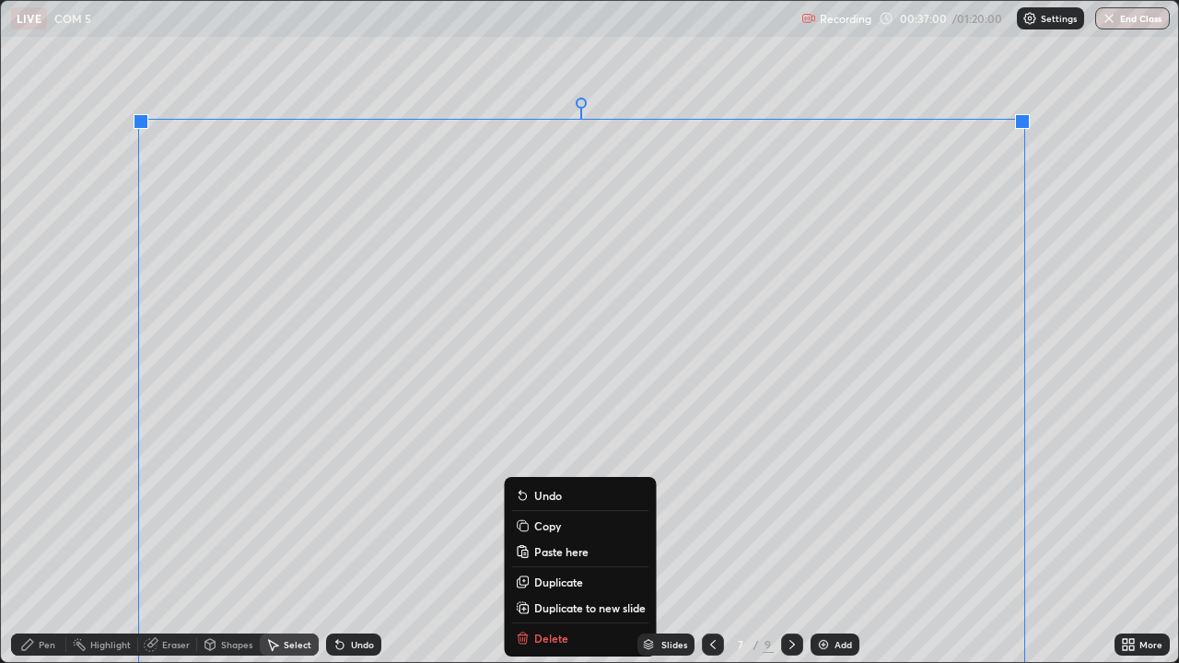
click at [547, 497] on p "Undo" at bounding box center [548, 495] width 28 height 15
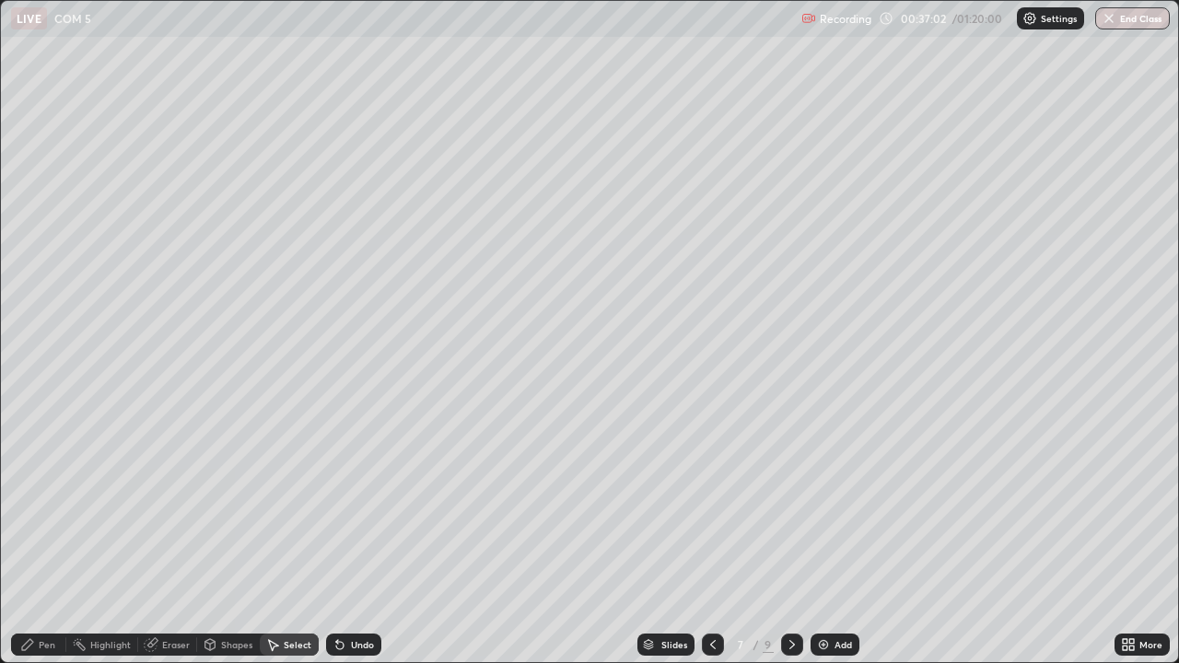
click at [711, 538] on icon at bounding box center [713, 645] width 15 height 15
click at [843, 538] on div "Add" at bounding box center [844, 644] width 18 height 9
click at [53, 538] on div "Pen" at bounding box center [47, 644] width 17 height 9
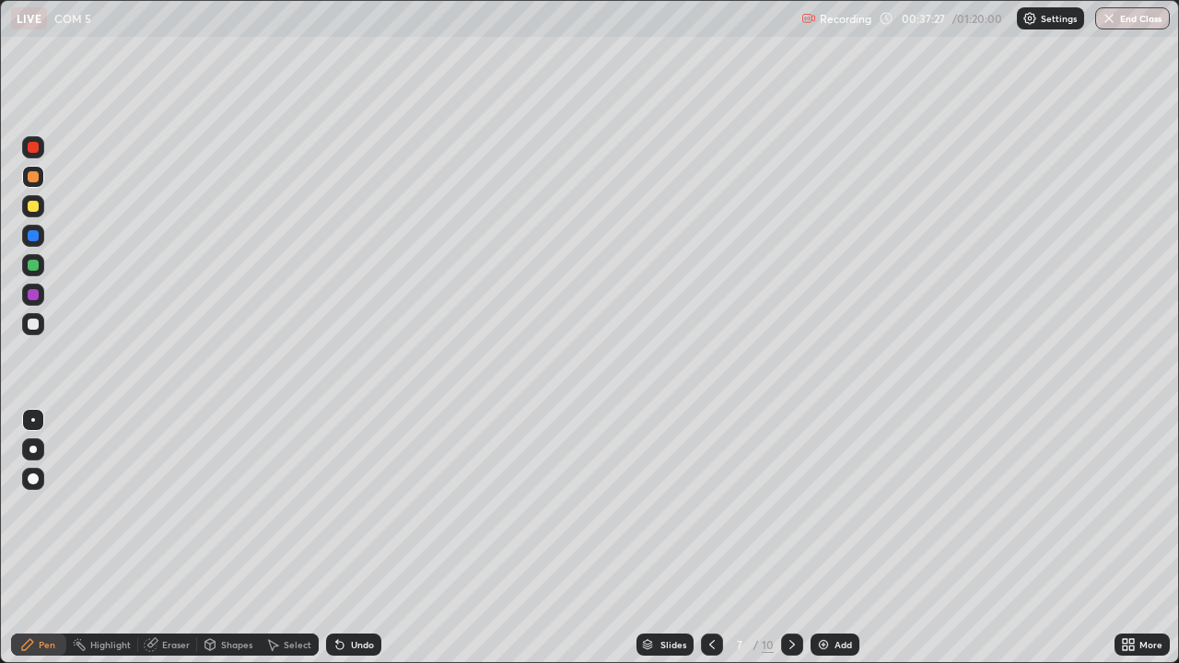
click at [357, 538] on div "Undo" at bounding box center [362, 644] width 23 height 9
click at [709, 538] on icon at bounding box center [712, 645] width 15 height 15
click at [32, 146] on div at bounding box center [33, 147] width 11 height 11
click at [34, 265] on div at bounding box center [33, 265] width 11 height 11
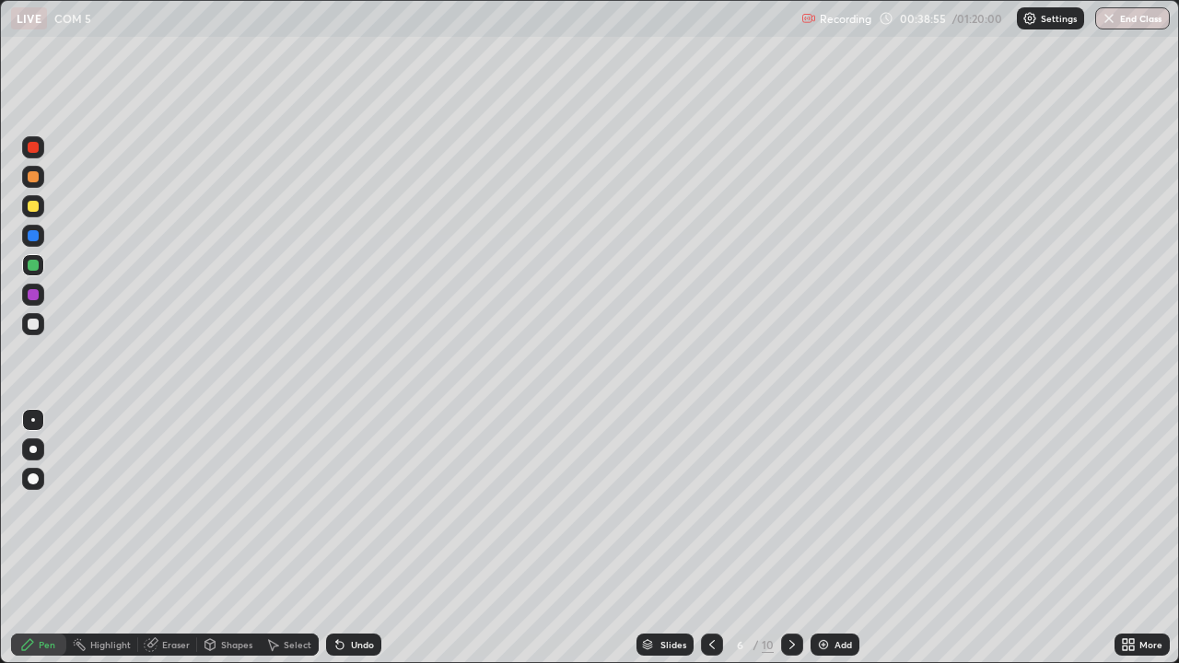
click at [793, 538] on icon at bounding box center [792, 645] width 15 height 15
click at [32, 326] on div at bounding box center [33, 324] width 11 height 11
click at [34, 208] on div at bounding box center [33, 206] width 11 height 11
click at [710, 538] on icon at bounding box center [712, 645] width 15 height 15
click at [36, 185] on div at bounding box center [33, 177] width 22 height 22
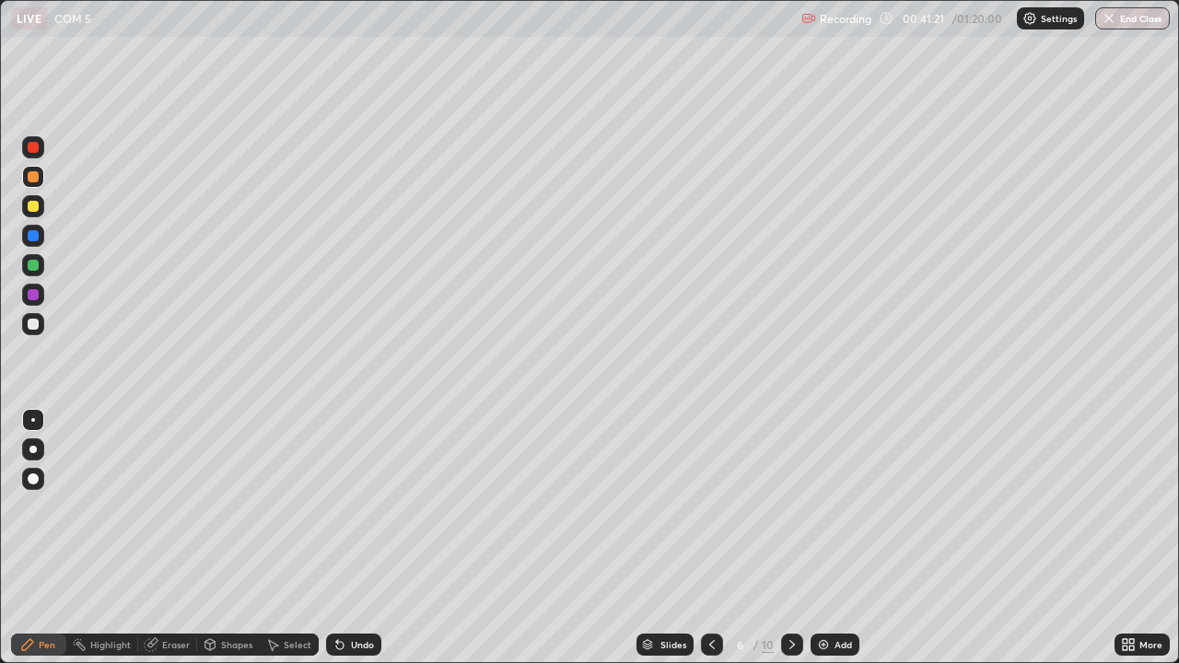
click at [37, 152] on div at bounding box center [33, 147] width 22 height 22
click at [30, 238] on div at bounding box center [33, 235] width 11 height 11
click at [166, 538] on div "Eraser" at bounding box center [176, 644] width 28 height 9
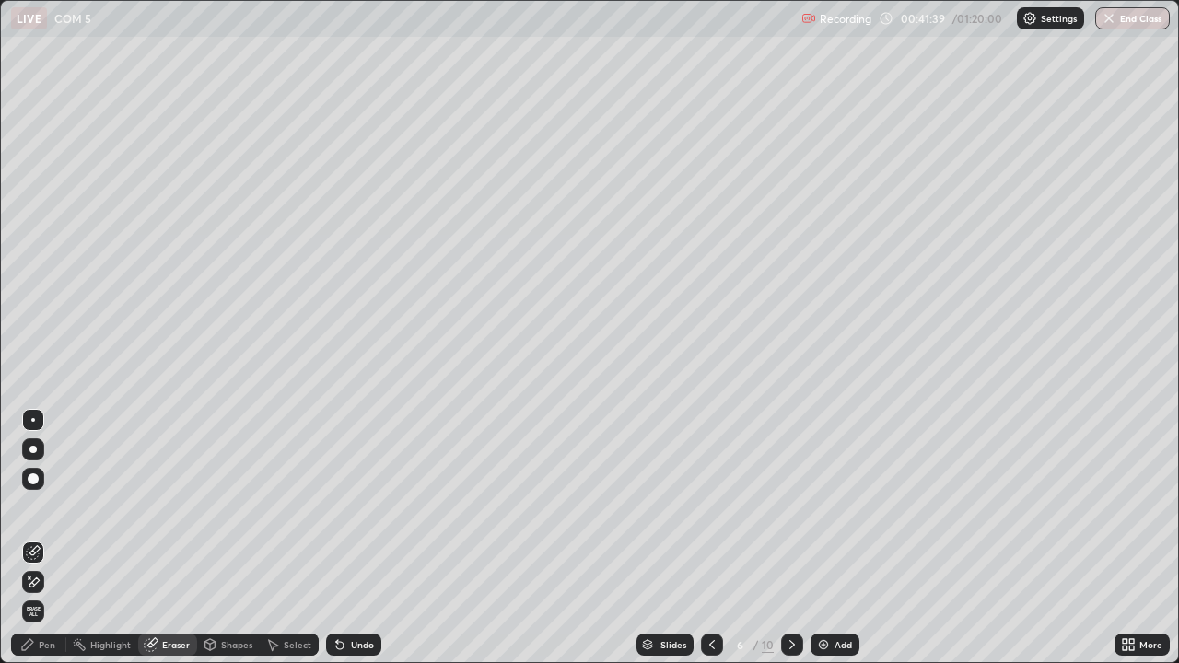
click at [49, 538] on div "Pen" at bounding box center [38, 645] width 55 height 22
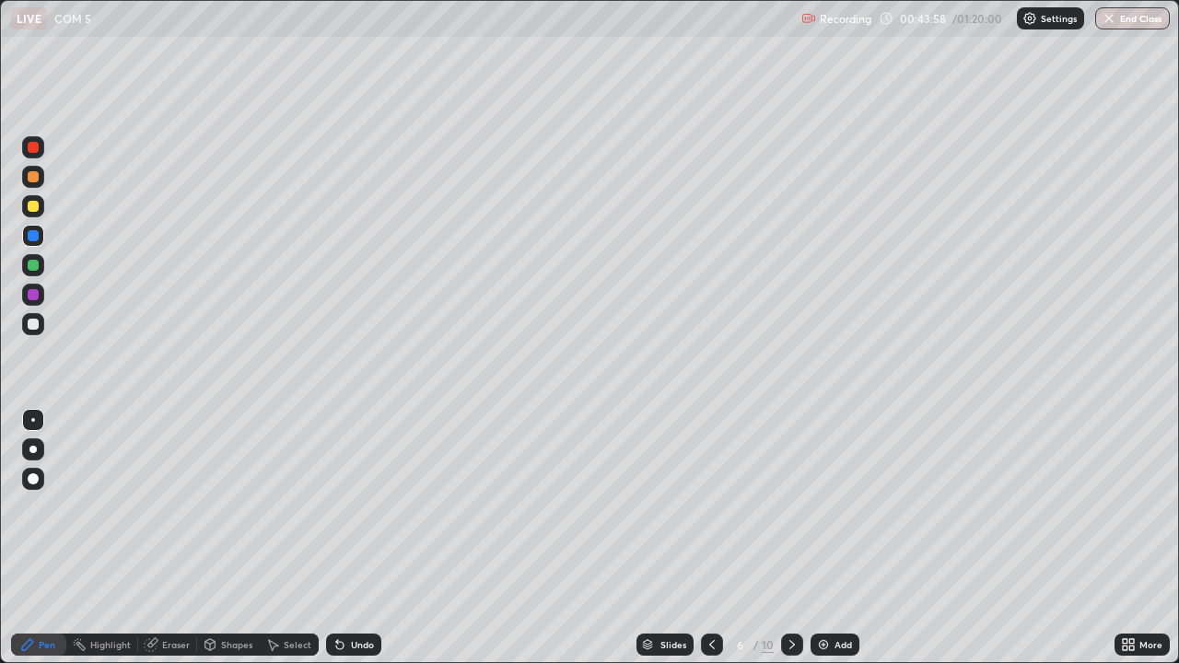
click at [782, 538] on div at bounding box center [792, 645] width 22 height 22
click at [790, 538] on icon at bounding box center [792, 645] width 15 height 15
click at [710, 538] on icon at bounding box center [712, 645] width 15 height 15
click at [712, 538] on icon at bounding box center [712, 644] width 6 height 9
click at [31, 183] on div at bounding box center [33, 177] width 22 height 22
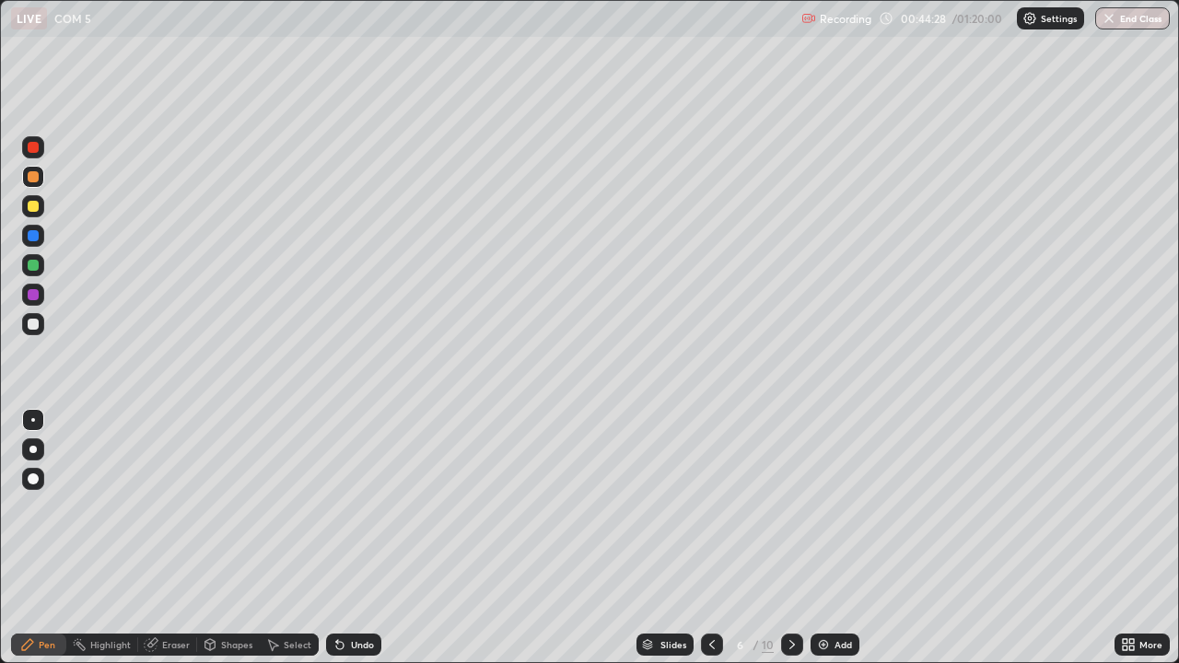
click at [40, 296] on div at bounding box center [33, 295] width 22 height 22
click at [29, 147] on div at bounding box center [33, 147] width 11 height 11
click at [35, 181] on div at bounding box center [33, 176] width 11 height 11
click at [790, 538] on icon at bounding box center [792, 645] width 15 height 15
click at [708, 538] on div at bounding box center [712, 645] width 22 height 22
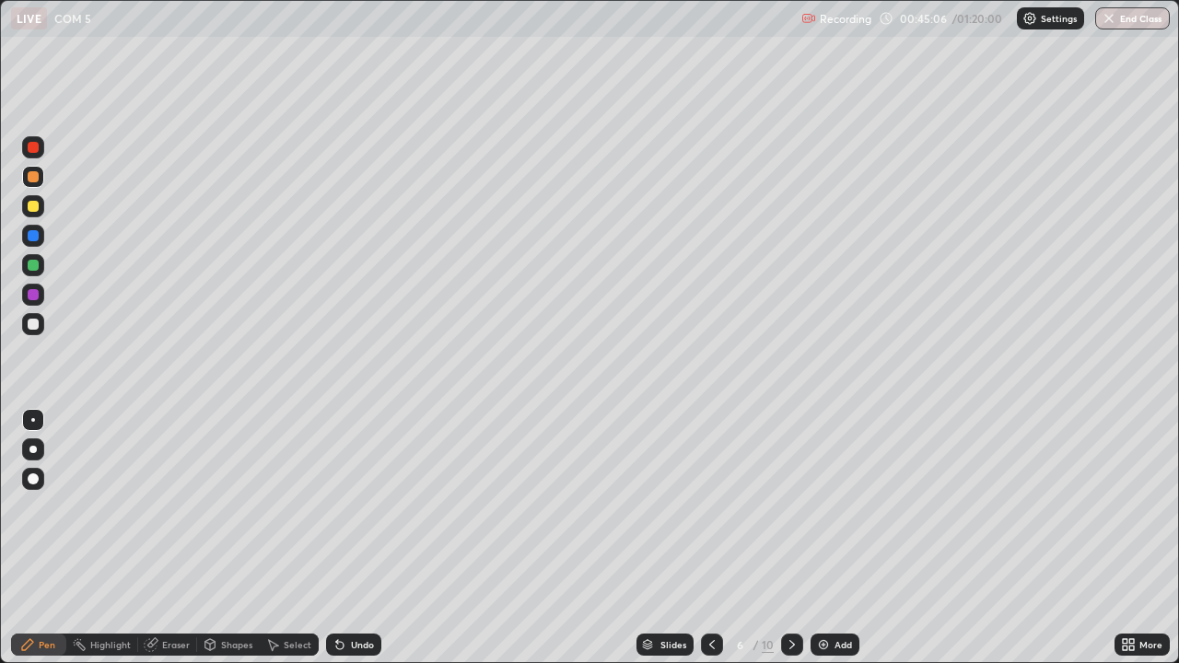
click at [710, 538] on icon at bounding box center [712, 645] width 15 height 15
click at [781, 538] on div at bounding box center [792, 645] width 22 height 22
click at [790, 538] on icon at bounding box center [792, 645] width 15 height 15
click at [712, 538] on icon at bounding box center [712, 644] width 6 height 9
click at [788, 538] on icon at bounding box center [792, 645] width 15 height 15
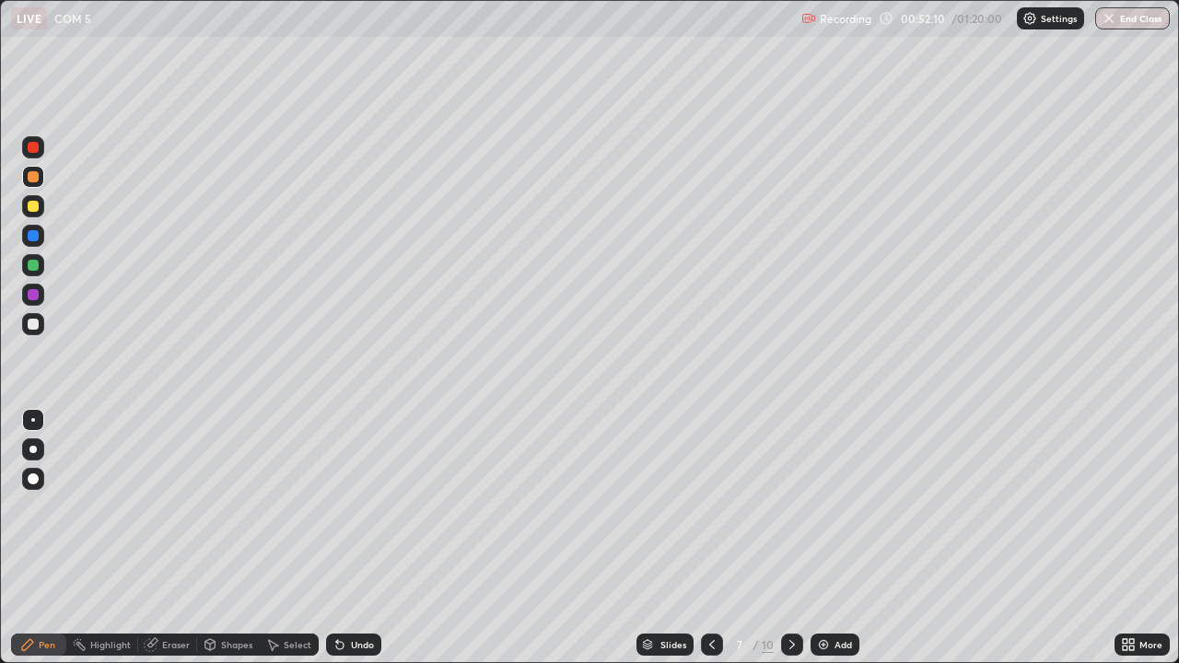
click at [34, 147] on div at bounding box center [33, 147] width 11 height 11
click at [830, 538] on div "Add" at bounding box center [835, 645] width 49 height 22
click at [35, 327] on div at bounding box center [33, 324] width 11 height 11
click at [708, 538] on icon at bounding box center [713, 645] width 15 height 15
click at [790, 538] on icon at bounding box center [792, 645] width 15 height 15
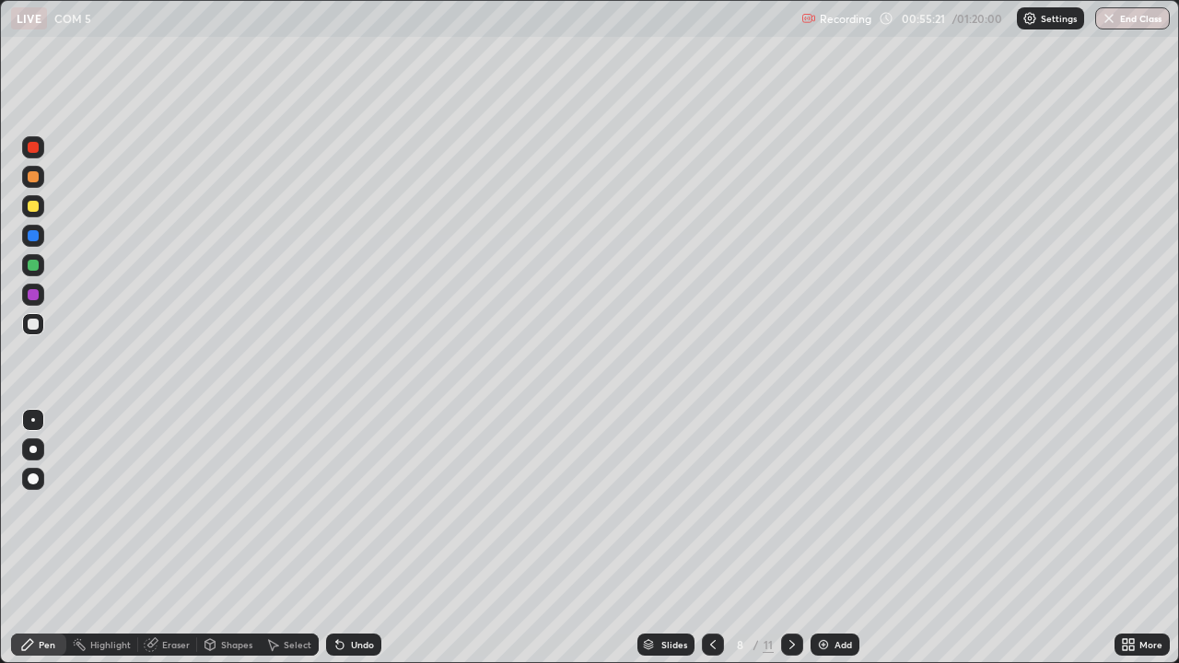
click at [35, 266] on div at bounding box center [33, 265] width 11 height 11
click at [711, 538] on icon at bounding box center [713, 645] width 15 height 15
click at [782, 538] on div at bounding box center [792, 645] width 22 height 22
click at [781, 538] on div at bounding box center [792, 645] width 22 height 22
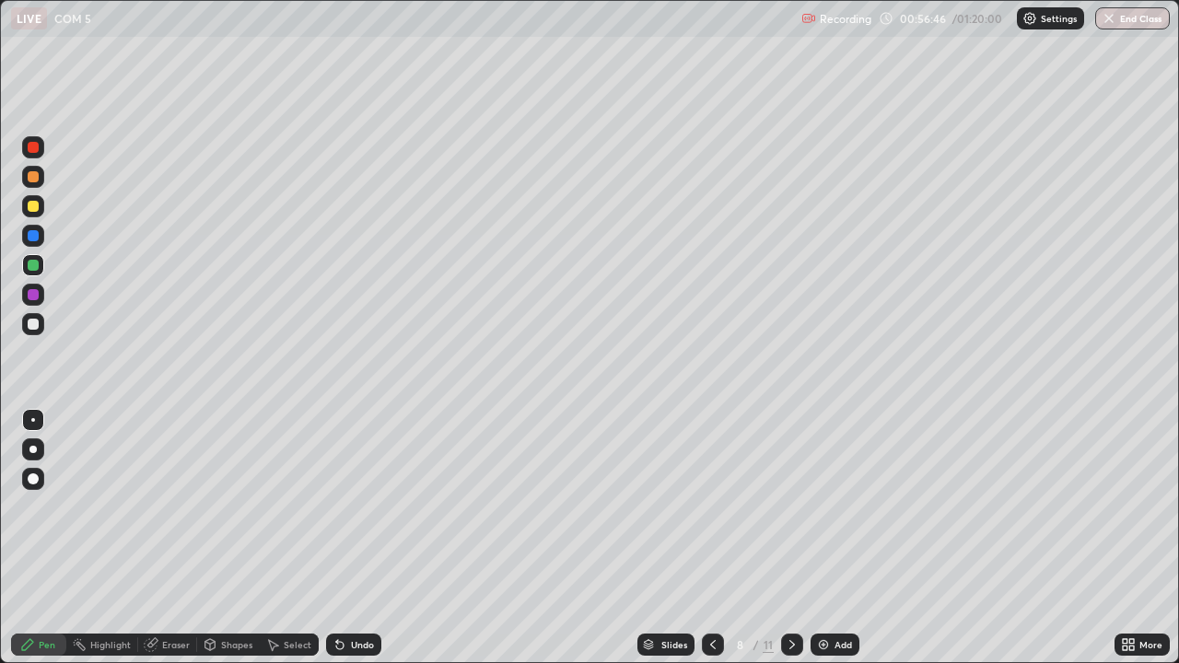
click at [710, 538] on icon at bounding box center [713, 644] width 6 height 9
click at [711, 538] on icon at bounding box center [713, 645] width 15 height 15
click at [790, 538] on icon at bounding box center [792, 645] width 15 height 15
click at [33, 178] on div at bounding box center [33, 176] width 11 height 11
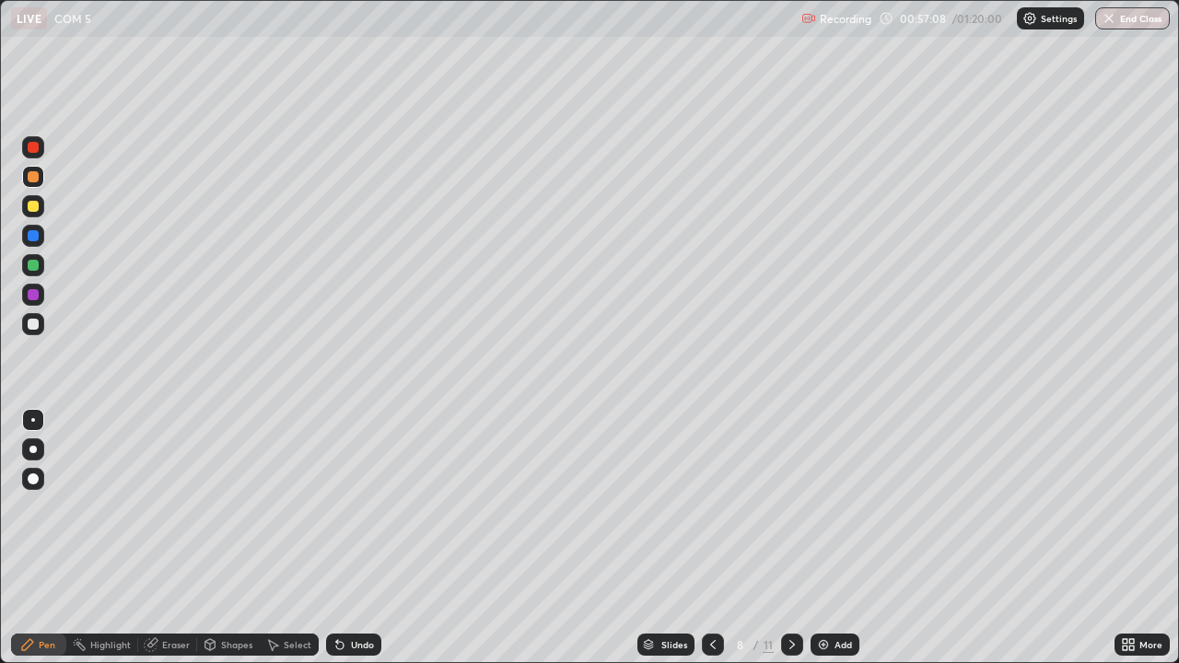
click at [35, 266] on div at bounding box center [33, 265] width 11 height 11
click at [34, 326] on div at bounding box center [33, 324] width 11 height 11
click at [708, 538] on icon at bounding box center [713, 645] width 15 height 15
click at [790, 538] on icon at bounding box center [792, 645] width 15 height 15
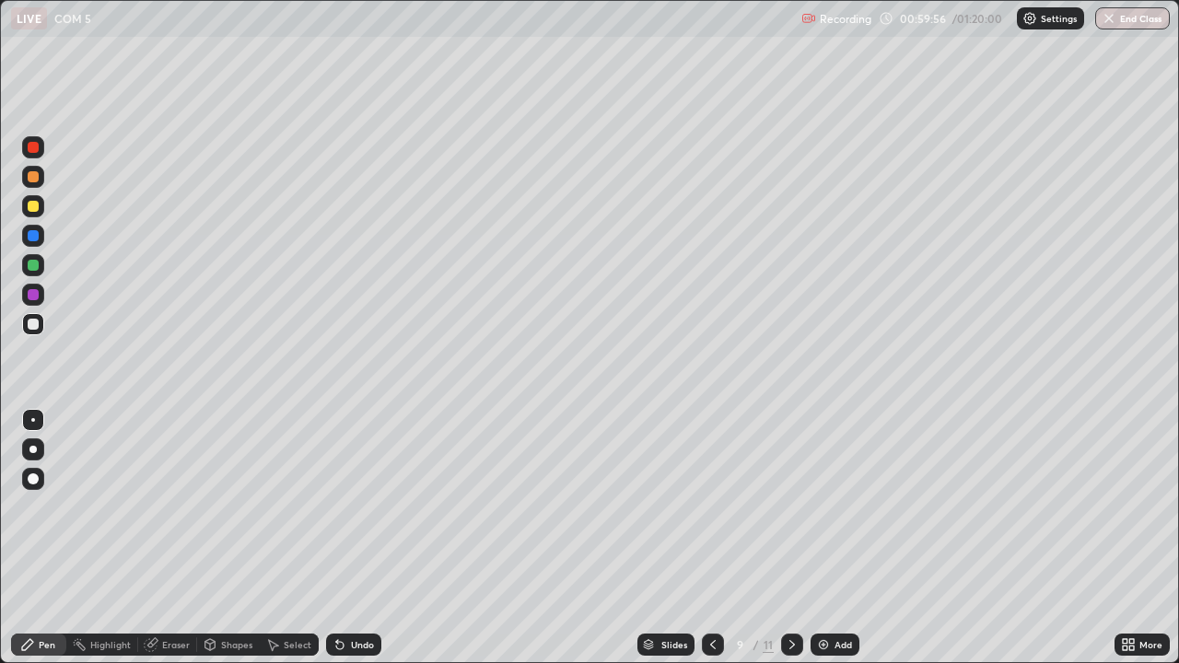
click at [712, 538] on icon at bounding box center [713, 644] width 6 height 9
click at [708, 538] on icon at bounding box center [713, 645] width 15 height 15
click at [711, 538] on icon at bounding box center [713, 645] width 15 height 15
click at [790, 538] on icon at bounding box center [792, 645] width 15 height 15
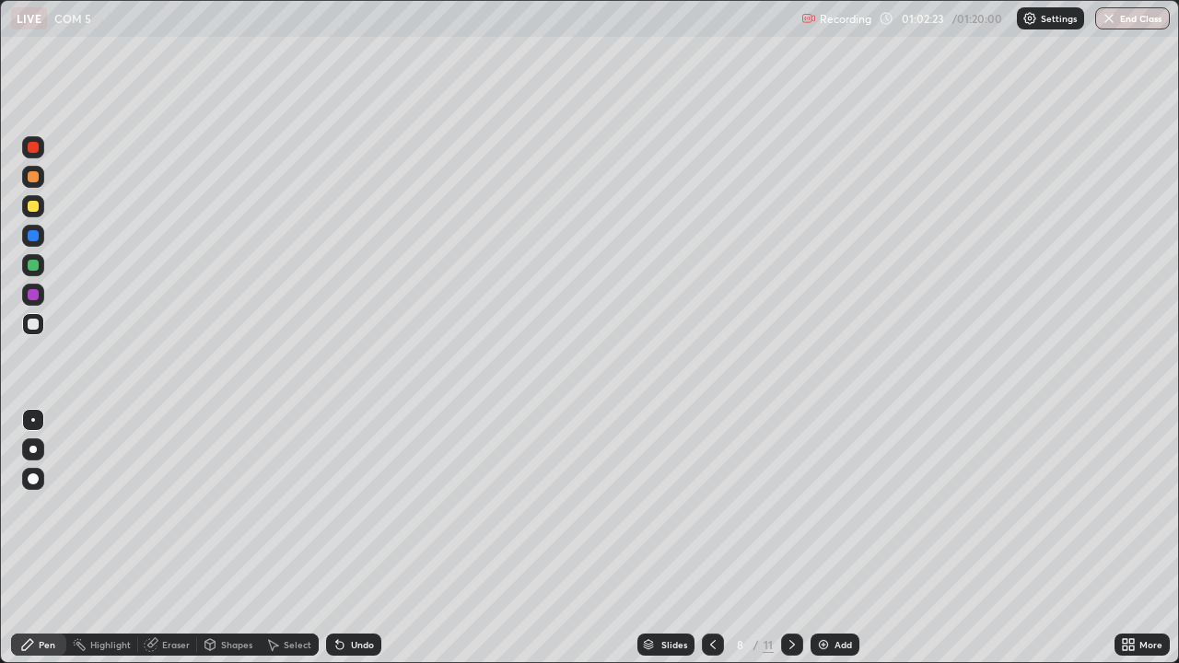
click at [842, 538] on div "Add" at bounding box center [844, 644] width 18 height 9
click at [32, 208] on div at bounding box center [33, 206] width 11 height 11
click at [31, 326] on div at bounding box center [33, 324] width 11 height 11
click at [34, 177] on div at bounding box center [33, 176] width 11 height 11
click at [38, 322] on div at bounding box center [33, 324] width 11 height 11
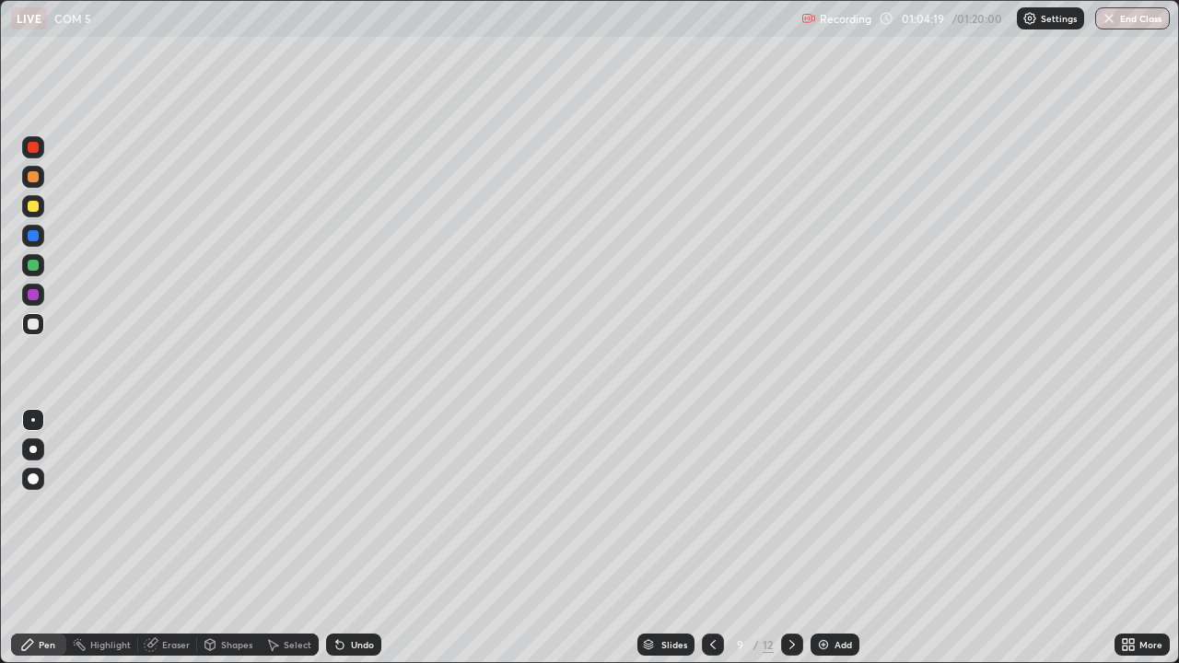
click at [33, 149] on div at bounding box center [33, 147] width 11 height 11
click at [702, 538] on div at bounding box center [713, 645] width 22 height 22
click at [710, 538] on icon at bounding box center [713, 645] width 15 height 15
click at [702, 538] on div at bounding box center [713, 645] width 22 height 22
click at [790, 538] on icon at bounding box center [792, 645] width 15 height 15
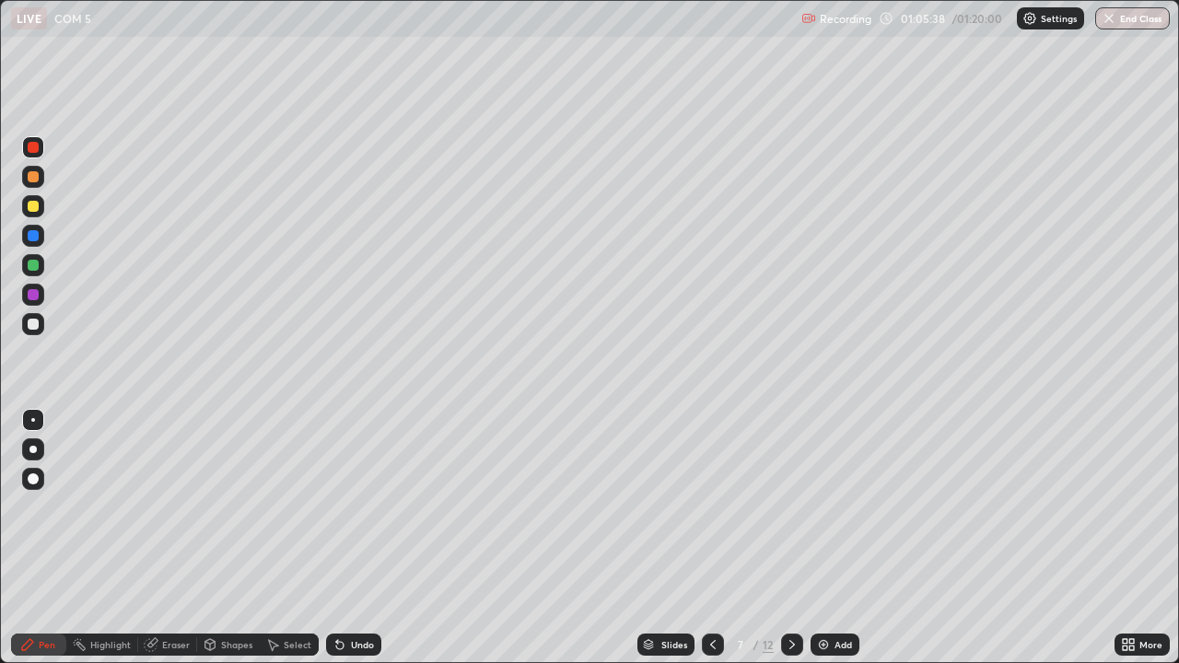
click at [790, 538] on icon at bounding box center [792, 645] width 15 height 15
click at [32, 265] on div at bounding box center [33, 265] width 11 height 11
click at [359, 538] on div "Undo" at bounding box center [362, 644] width 23 height 9
click at [838, 538] on div "Add" at bounding box center [844, 644] width 18 height 9
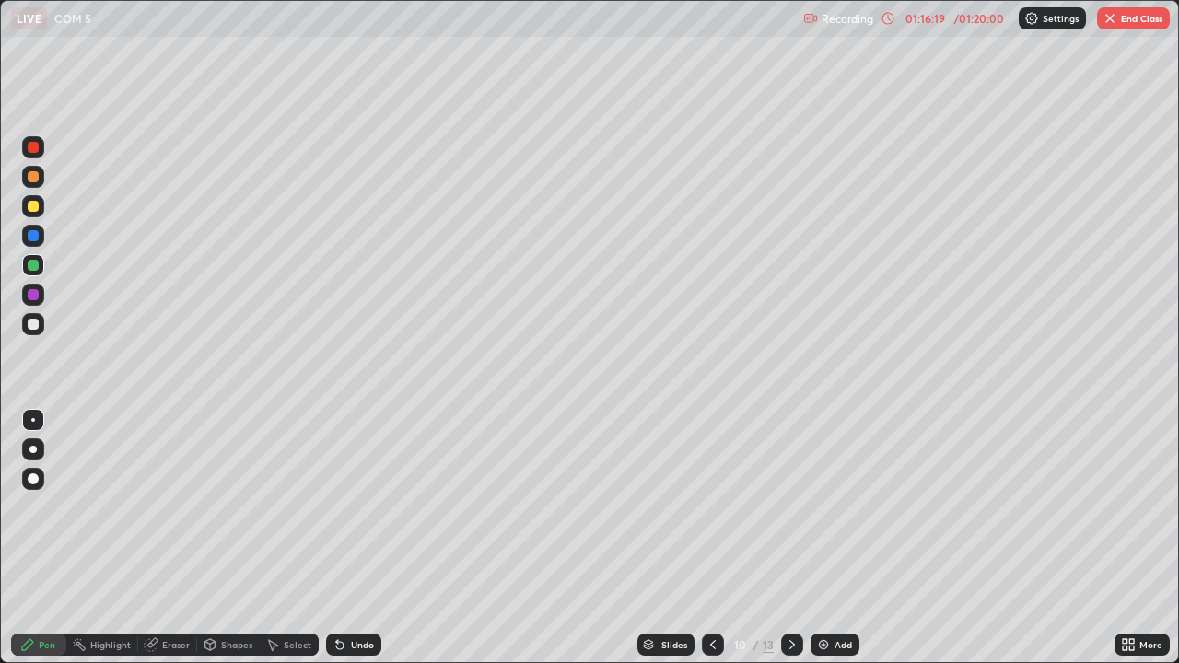
click at [711, 538] on icon at bounding box center [713, 645] width 15 height 15
click at [712, 538] on icon at bounding box center [713, 644] width 6 height 9
click at [714, 538] on icon at bounding box center [713, 645] width 15 height 15
click at [789, 538] on icon at bounding box center [792, 645] width 15 height 15
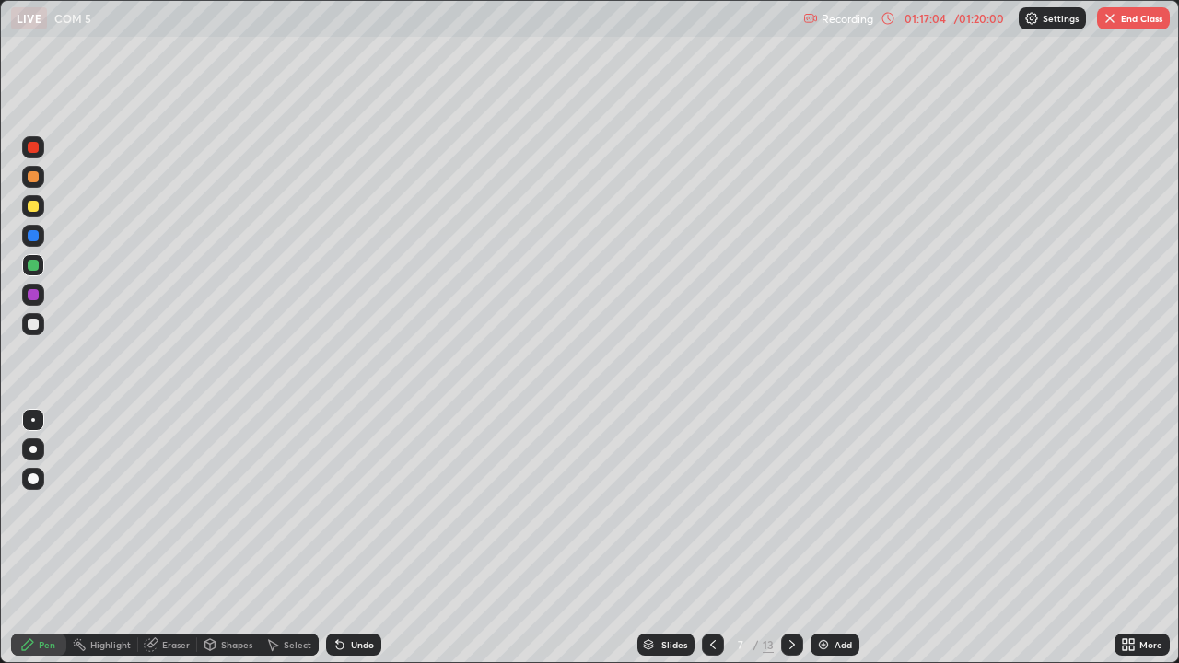
click at [791, 538] on icon at bounding box center [792, 645] width 15 height 15
click at [790, 538] on icon at bounding box center [792, 645] width 15 height 15
click at [35, 324] on div at bounding box center [33, 324] width 11 height 11
click at [1137, 18] on button "End Class" at bounding box center [1133, 18] width 73 height 22
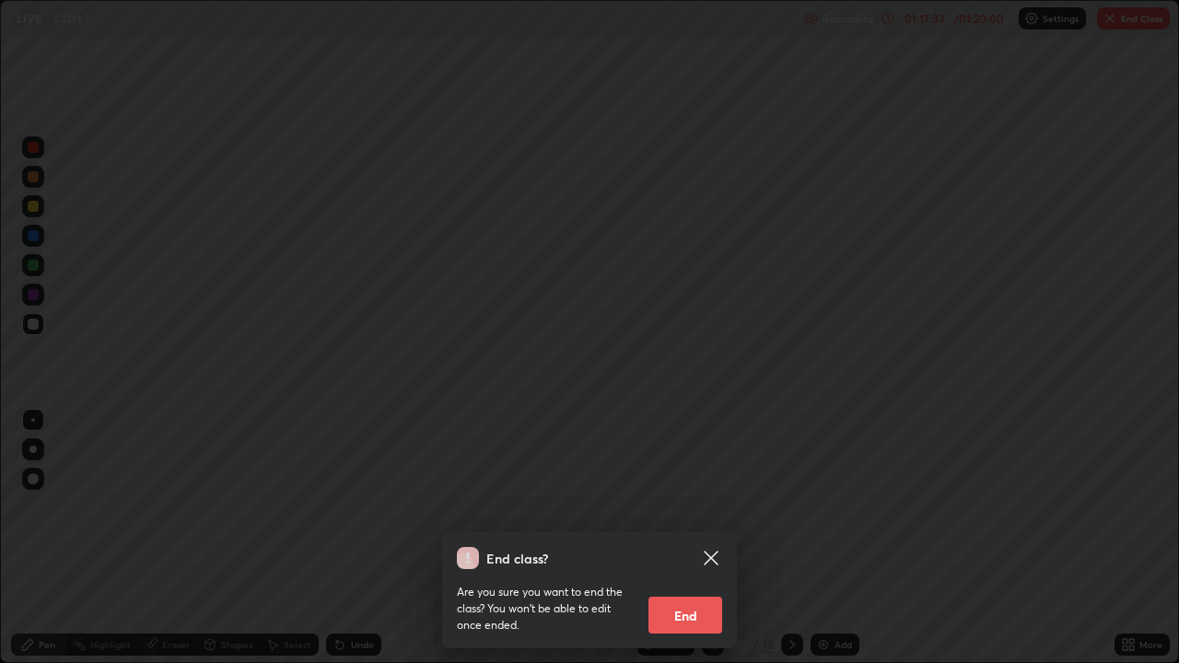
click at [686, 538] on button "End" at bounding box center [686, 615] width 74 height 37
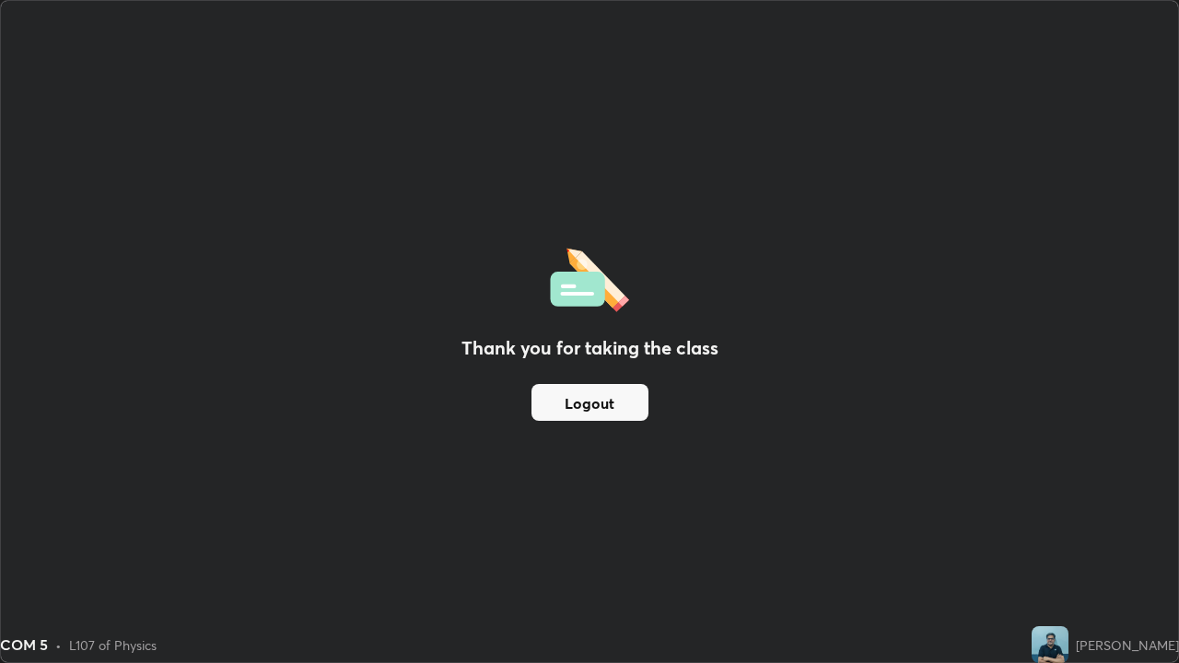
click at [600, 407] on button "Logout" at bounding box center [590, 402] width 117 height 37
click at [606, 399] on button "Logout" at bounding box center [590, 402] width 117 height 37
click at [605, 403] on button "Logout" at bounding box center [590, 402] width 117 height 37
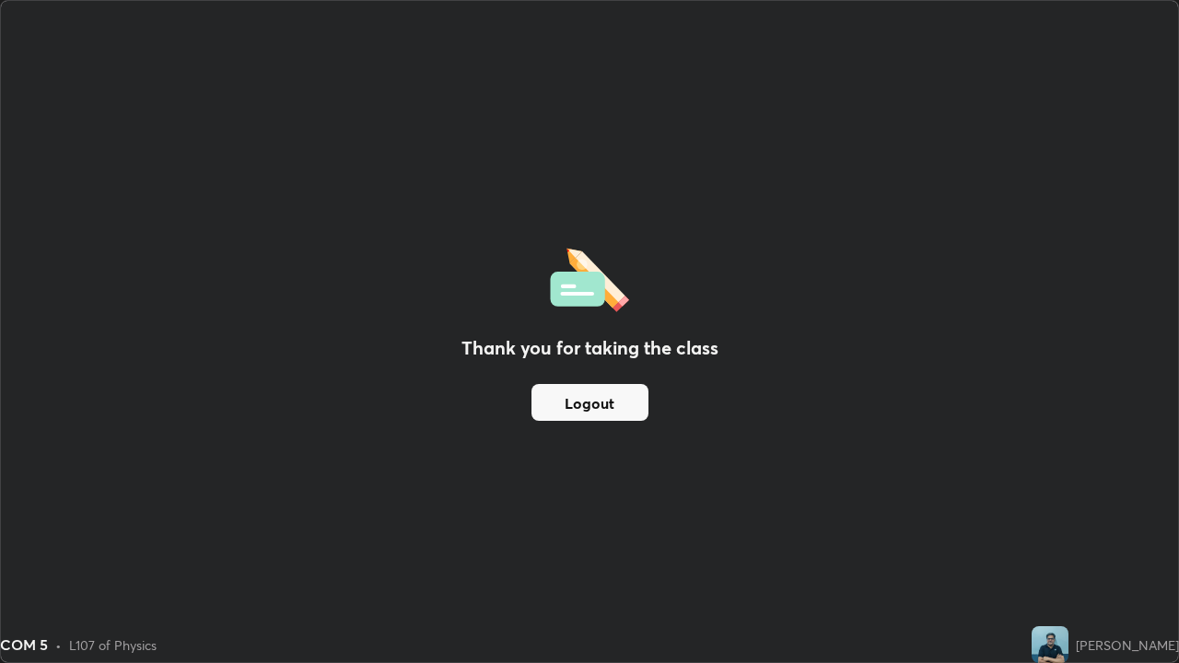
click at [609, 404] on button "Logout" at bounding box center [590, 402] width 117 height 37
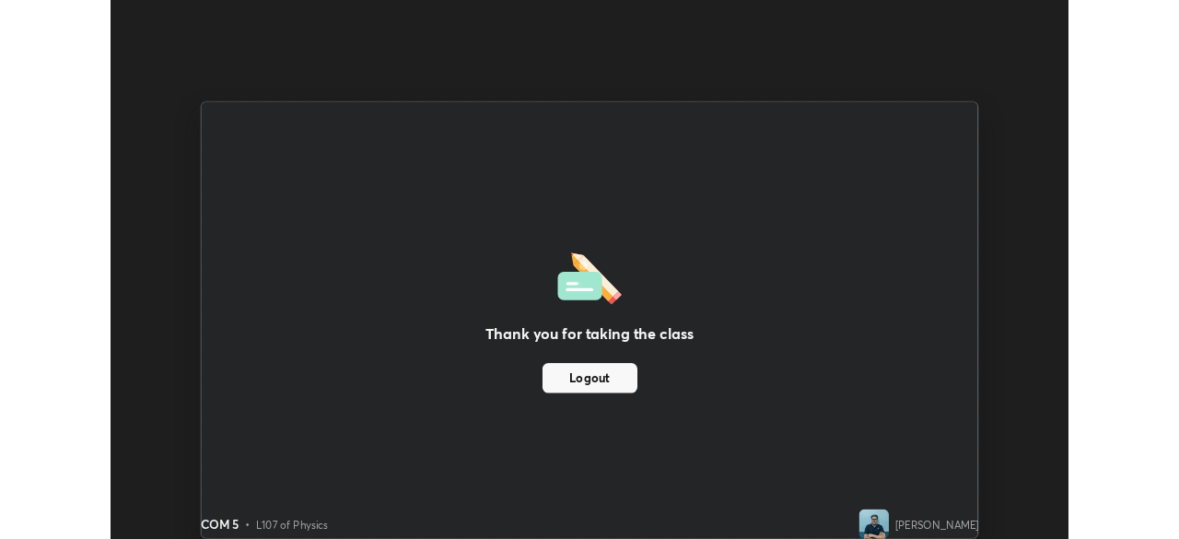
scroll to position [91587, 90947]
